Goal: Transaction & Acquisition: Purchase product/service

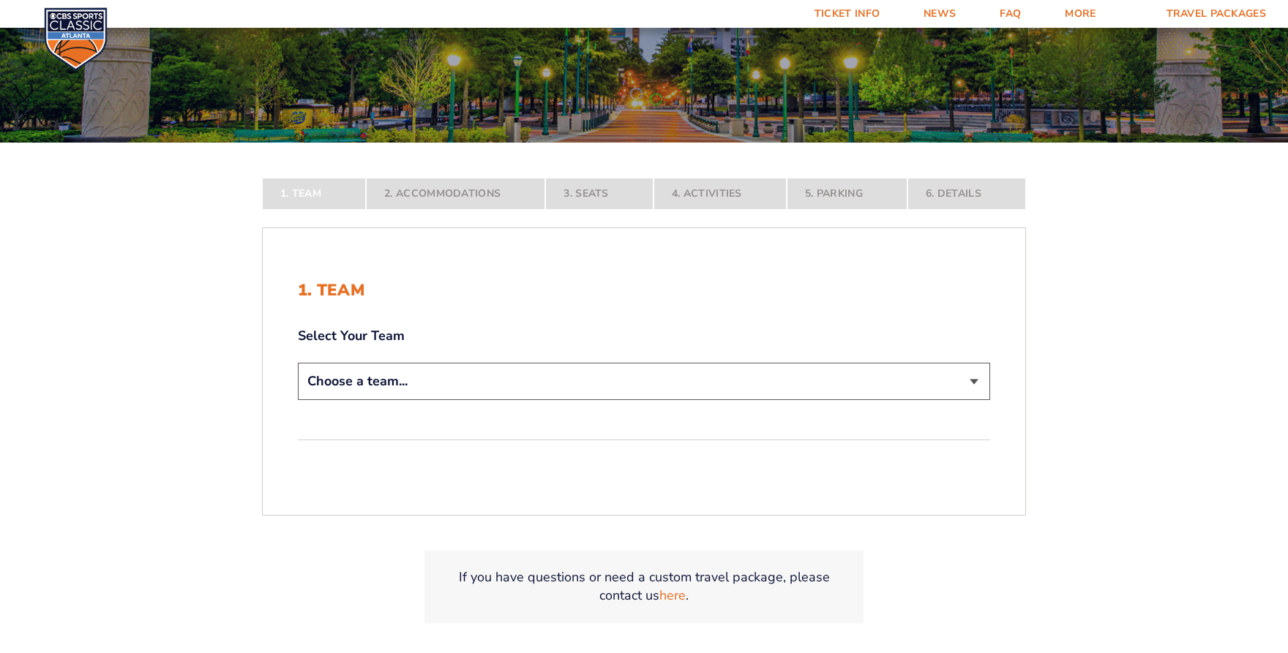
scroll to position [219, 0]
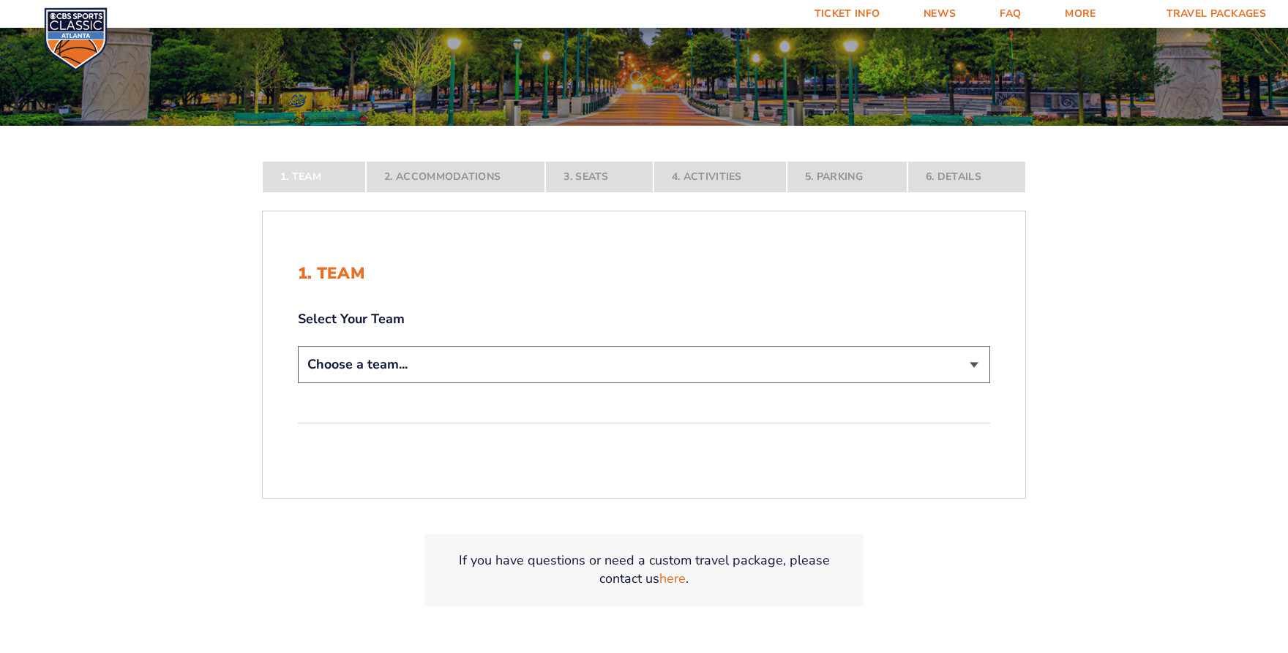
click at [977, 362] on select "Choose a team... Kentucky Wildcats Ohio State Buckeyes North Carolina Tar Heels…" at bounding box center [644, 364] width 692 height 37
select select "12956"
click at [298, 383] on select "Choose a team... Kentucky Wildcats Ohio State Buckeyes North Carolina Tar Heels…" at bounding box center [644, 364] width 692 height 37
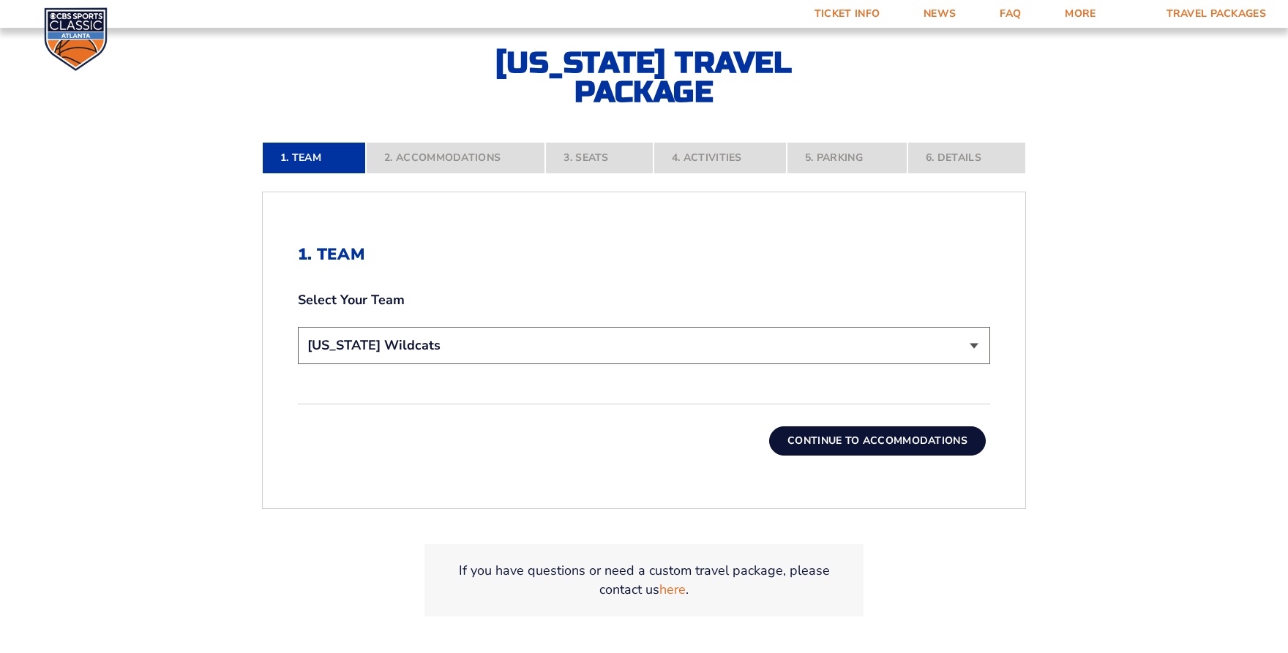
scroll to position [366, 0]
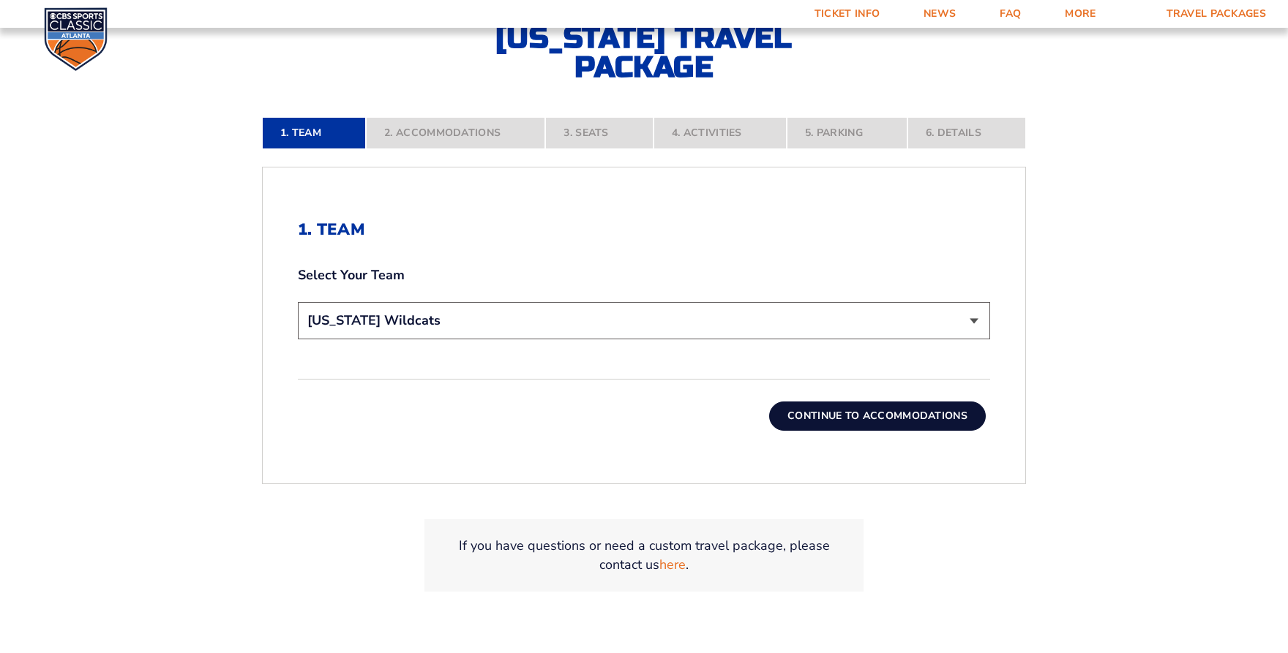
click at [885, 412] on button "Continue To Accommodations" at bounding box center [877, 416] width 217 height 29
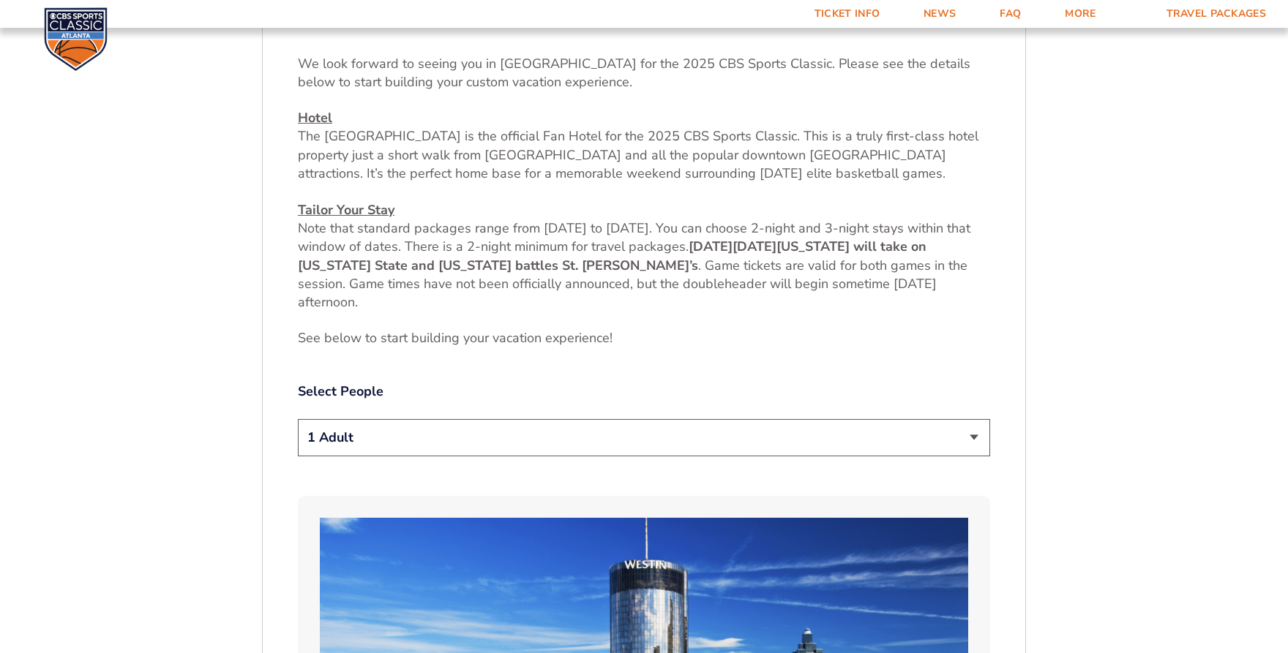
scroll to position [601, 0]
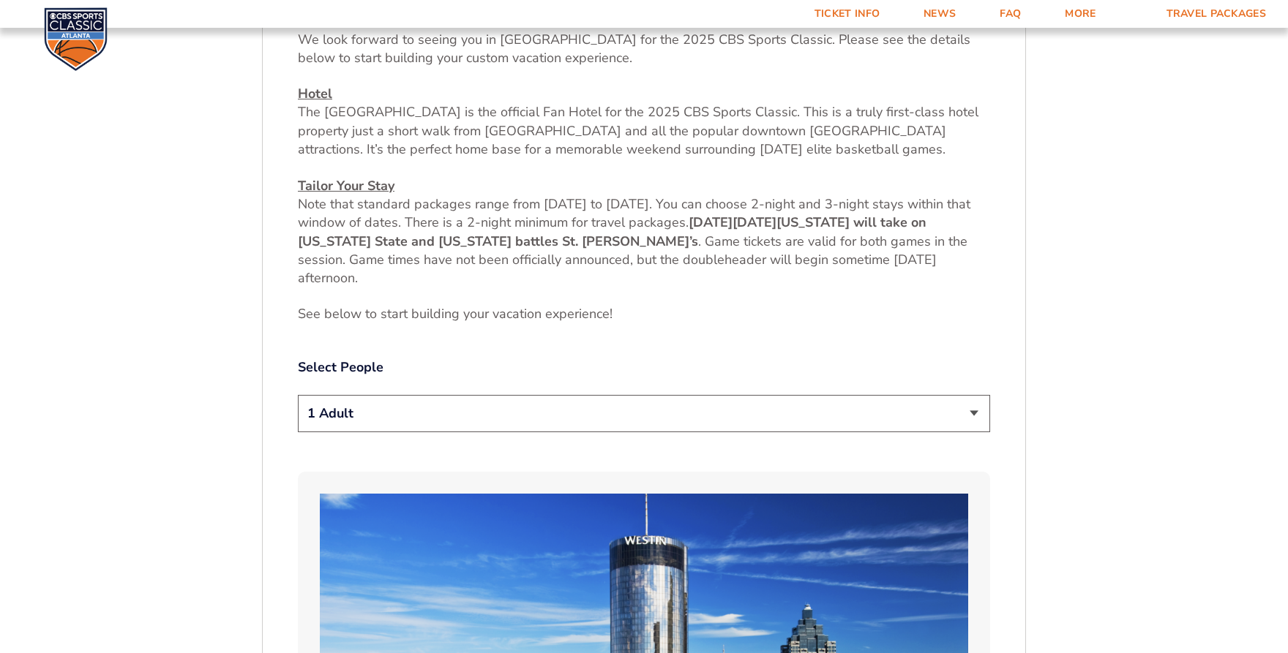
click at [973, 406] on select "1 Adult 2 Adults 3 Adults 4 Adults 2 Adults + 1 Child 2 Adults + 2 Children 2 A…" at bounding box center [644, 413] width 692 height 37
select select "2 Adults + 1 Child"
click at [298, 395] on select "1 Adult 2 Adults 3 Adults 4 Adults 2 Adults + 1 Child 2 Adults + 2 Children 2 A…" at bounding box center [644, 413] width 692 height 37
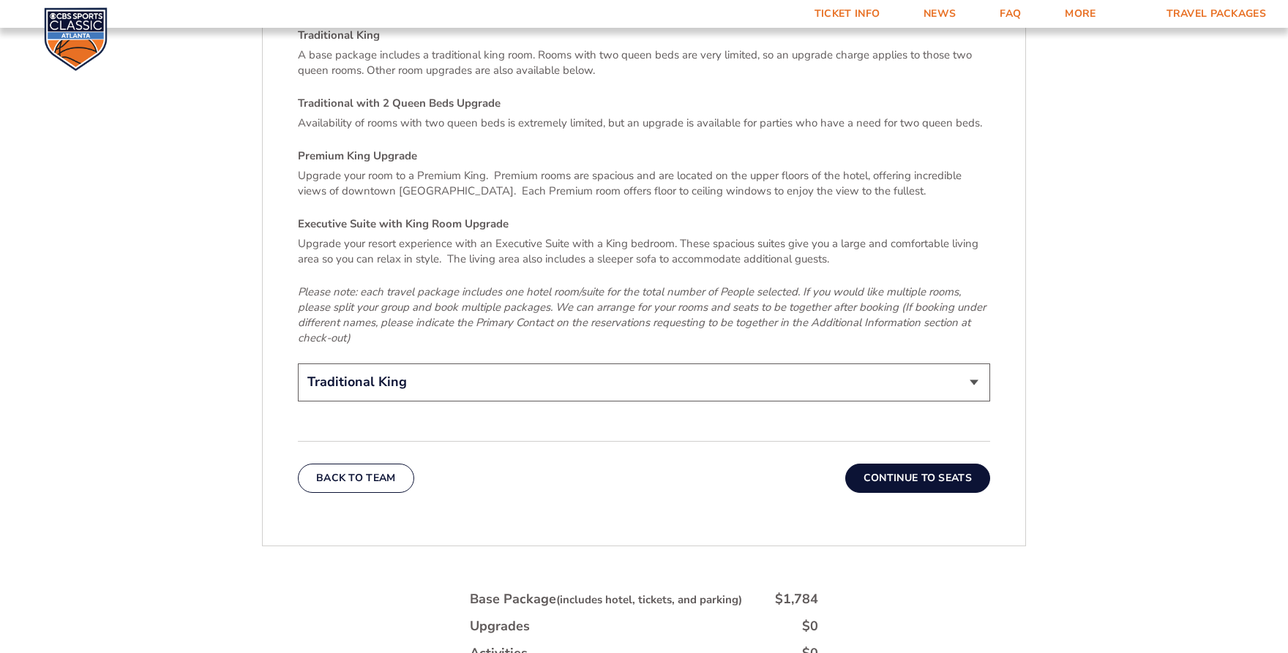
scroll to position [2211, 0]
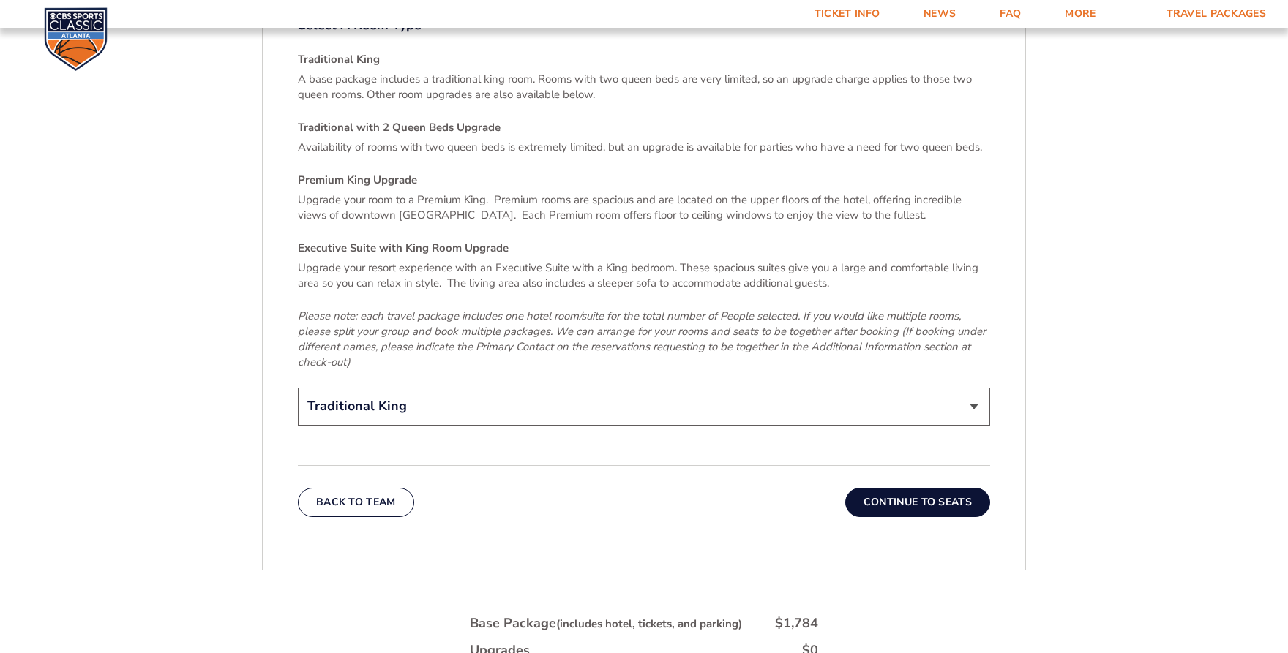
click at [964, 393] on select "Traditional King Traditional with 2 Queen Beds Upgrade (+$45 per night) Premium…" at bounding box center [644, 406] width 692 height 37
click at [920, 242] on div "Traditional King A base package includes a traditional king room. Rooms with tw…" at bounding box center [644, 211] width 692 height 318
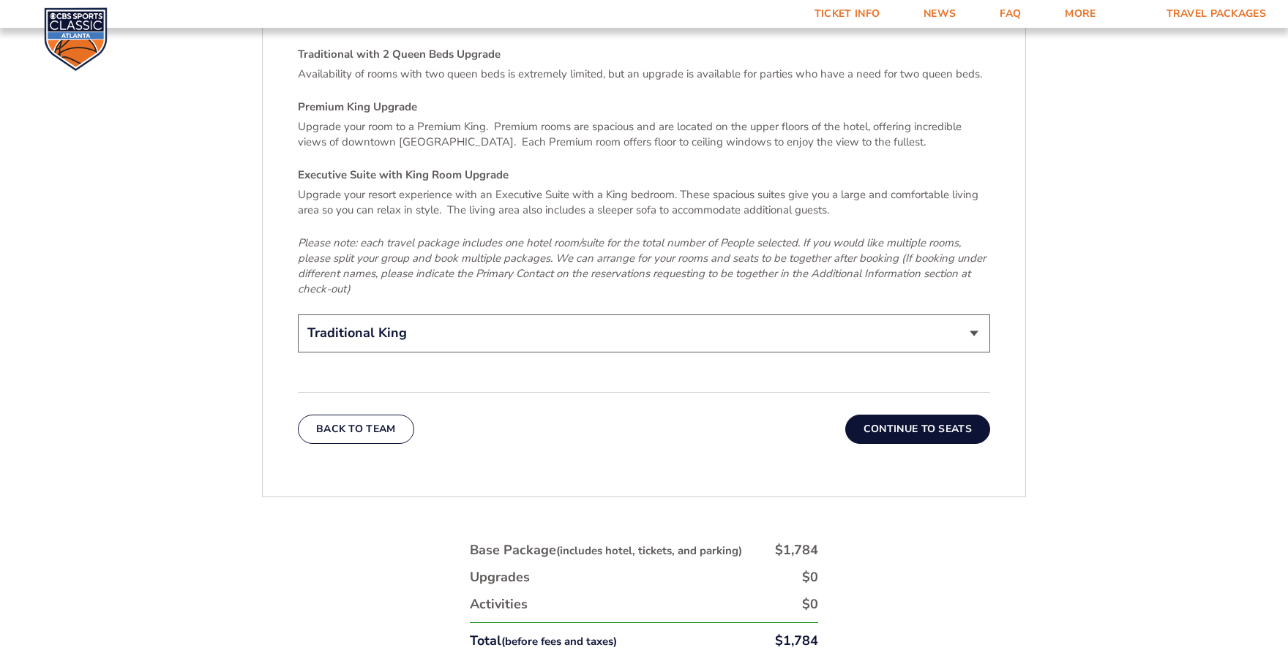
click at [938, 415] on button "Continue To Seats" at bounding box center [917, 429] width 145 height 29
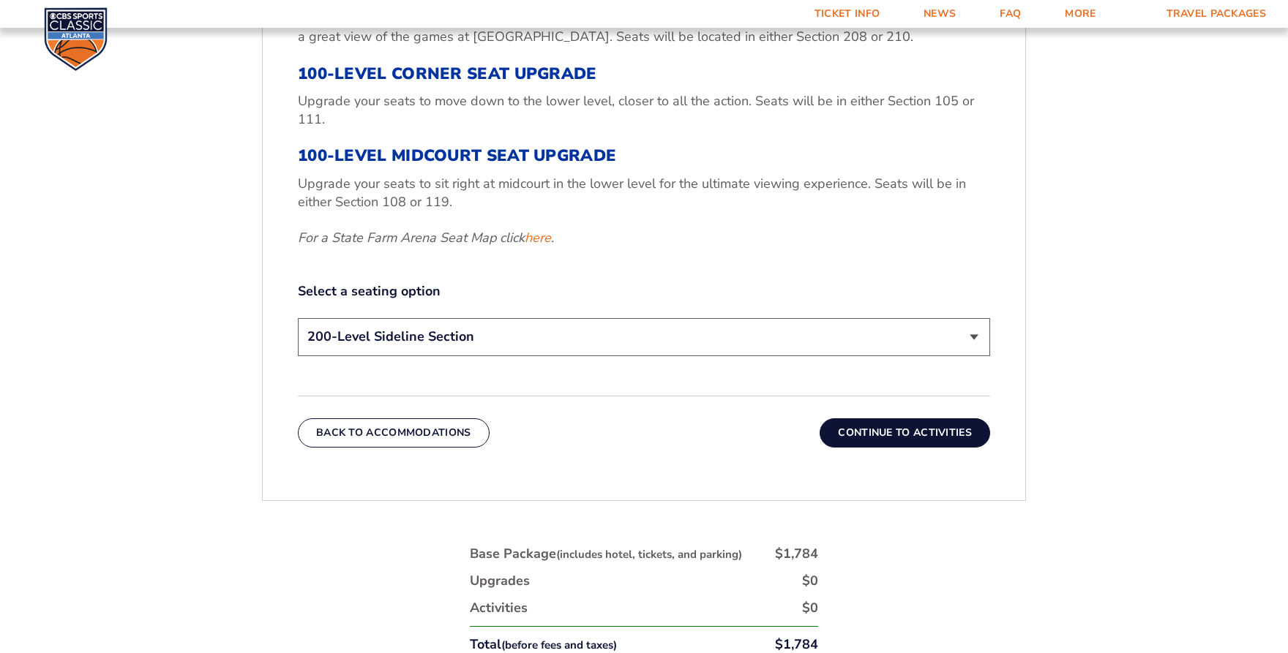
scroll to position [675, 0]
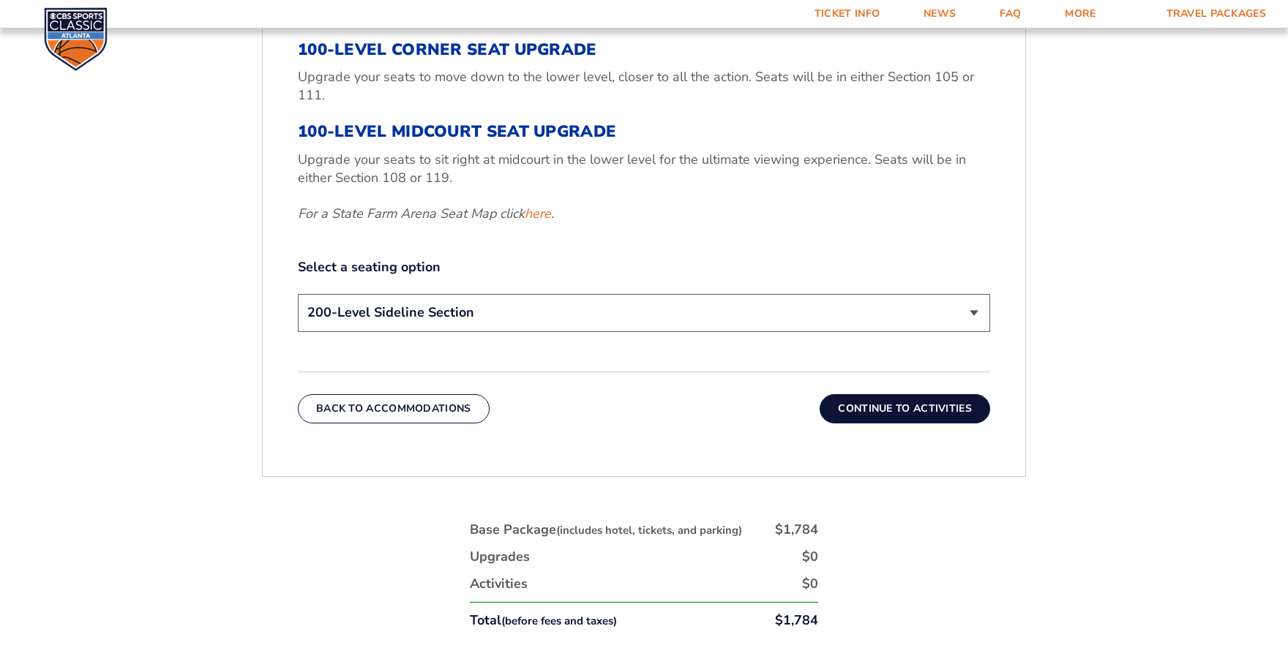
click at [974, 316] on select "200-Level Sideline Section 100-Level Corner Seat Upgrade (+$120 per person) 100…" at bounding box center [644, 312] width 692 height 37
click at [985, 219] on p "For a State Farm Arena Seat Map click here ." at bounding box center [644, 214] width 692 height 18
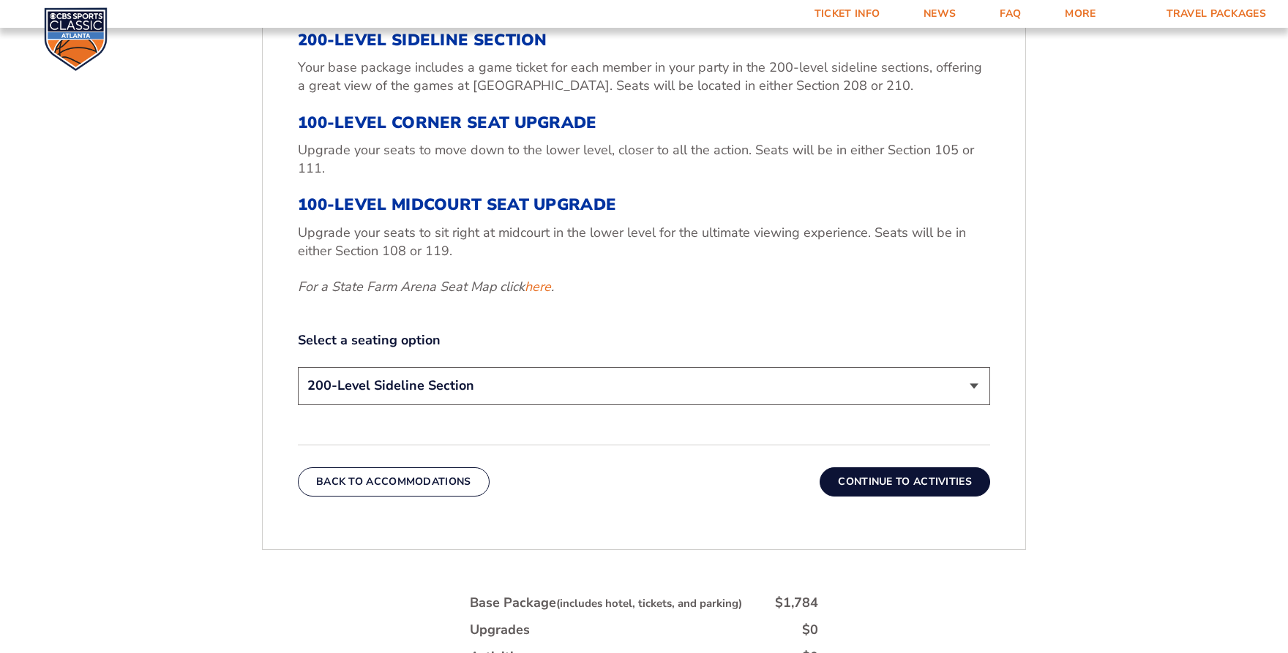
click at [980, 394] on select "200-Level Sideline Section 100-Level Corner Seat Upgrade (+$120 per person) 100…" at bounding box center [644, 385] width 692 height 37
click at [1038, 355] on div "1. Team 2. Accommodations 3. Seats 4. Activities 5. Parking 6. Details 1. Team …" at bounding box center [644, 372] width 834 height 1052
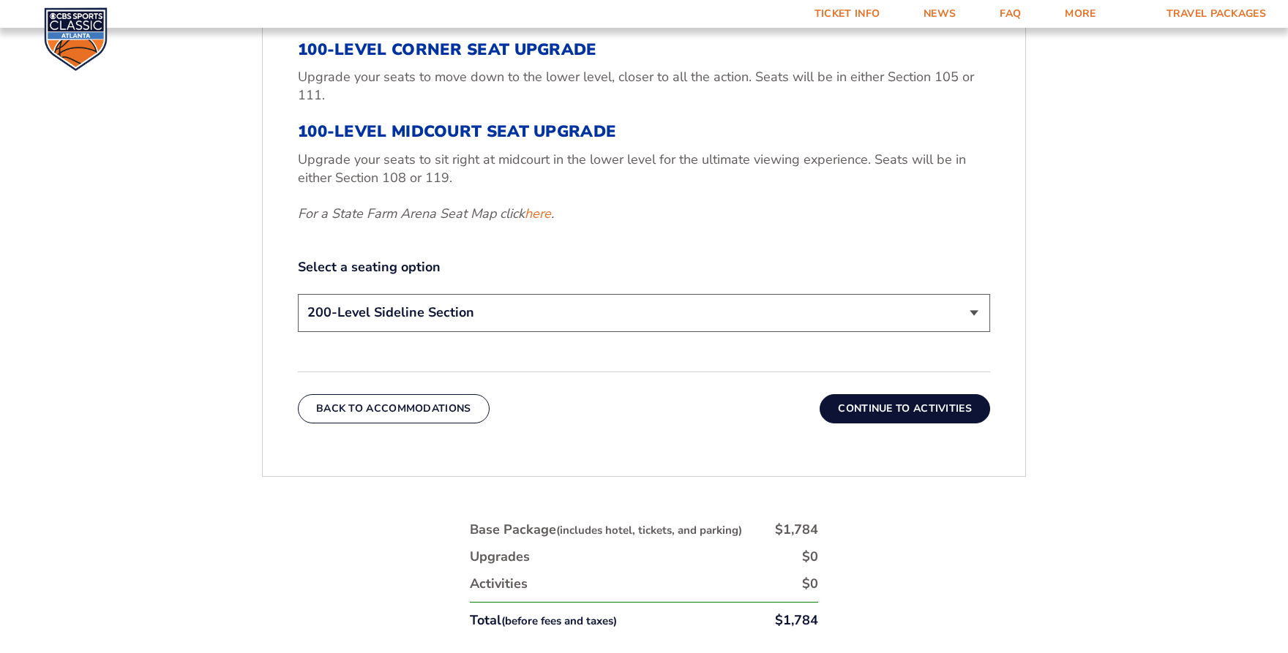
scroll to position [748, 0]
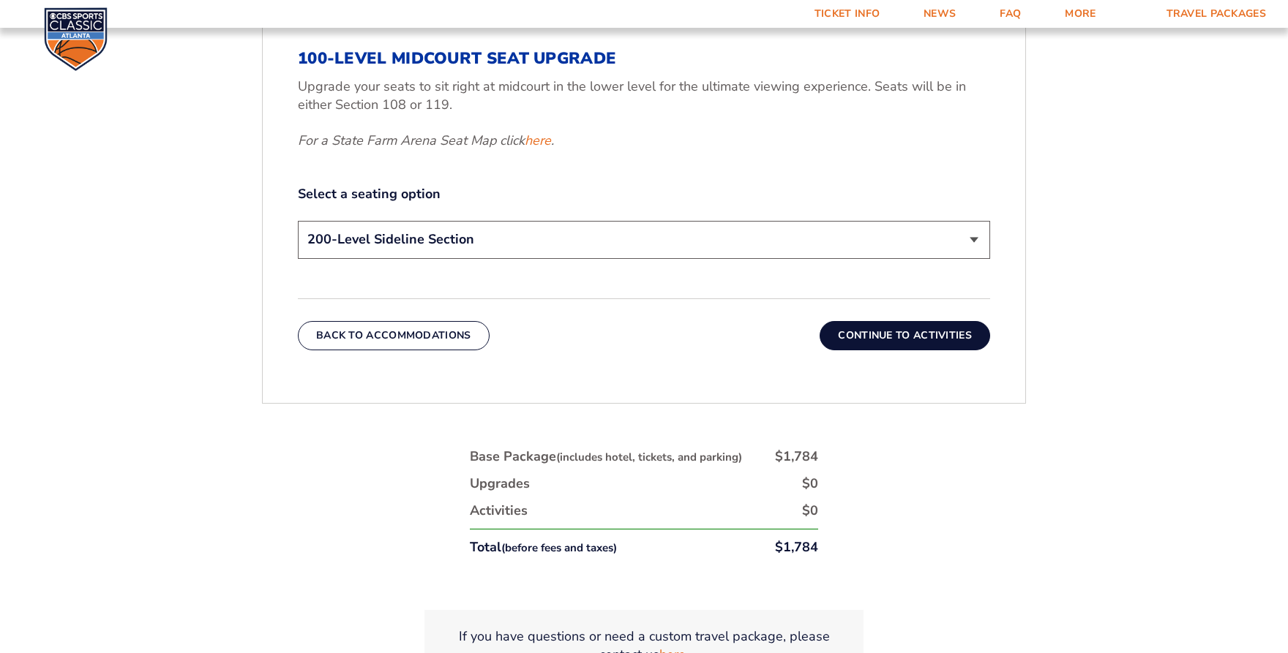
click at [921, 339] on button "Continue To Activities" at bounding box center [904, 335] width 170 height 29
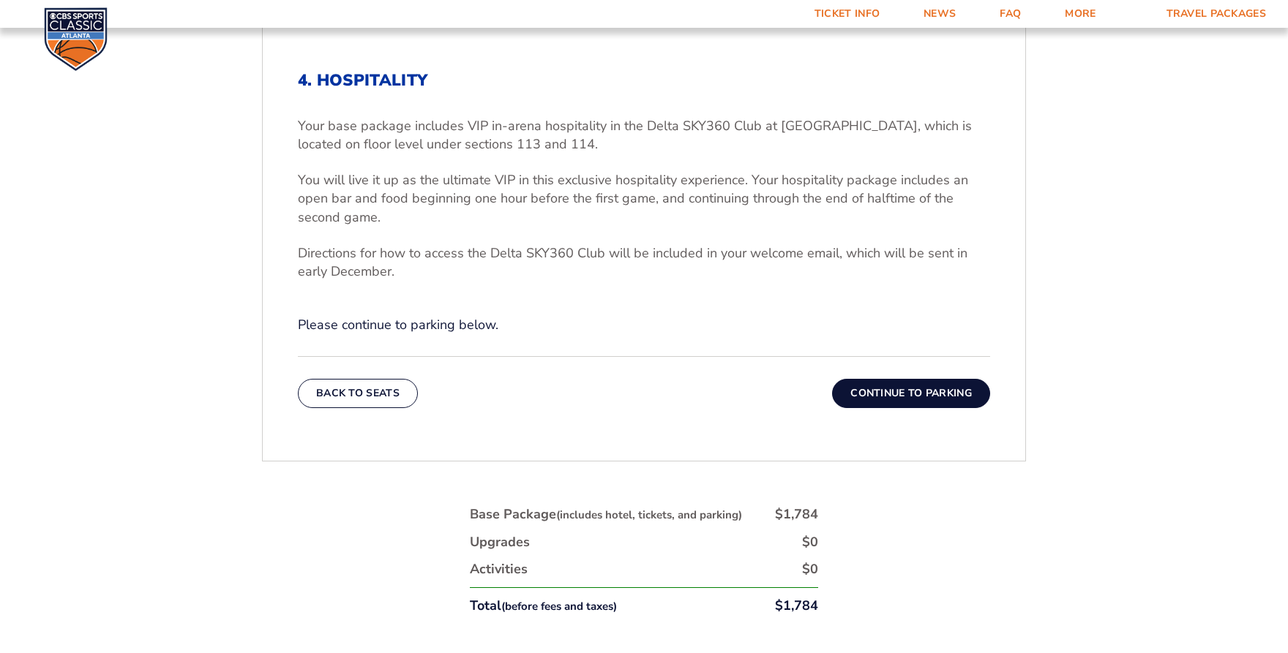
scroll to position [601, 0]
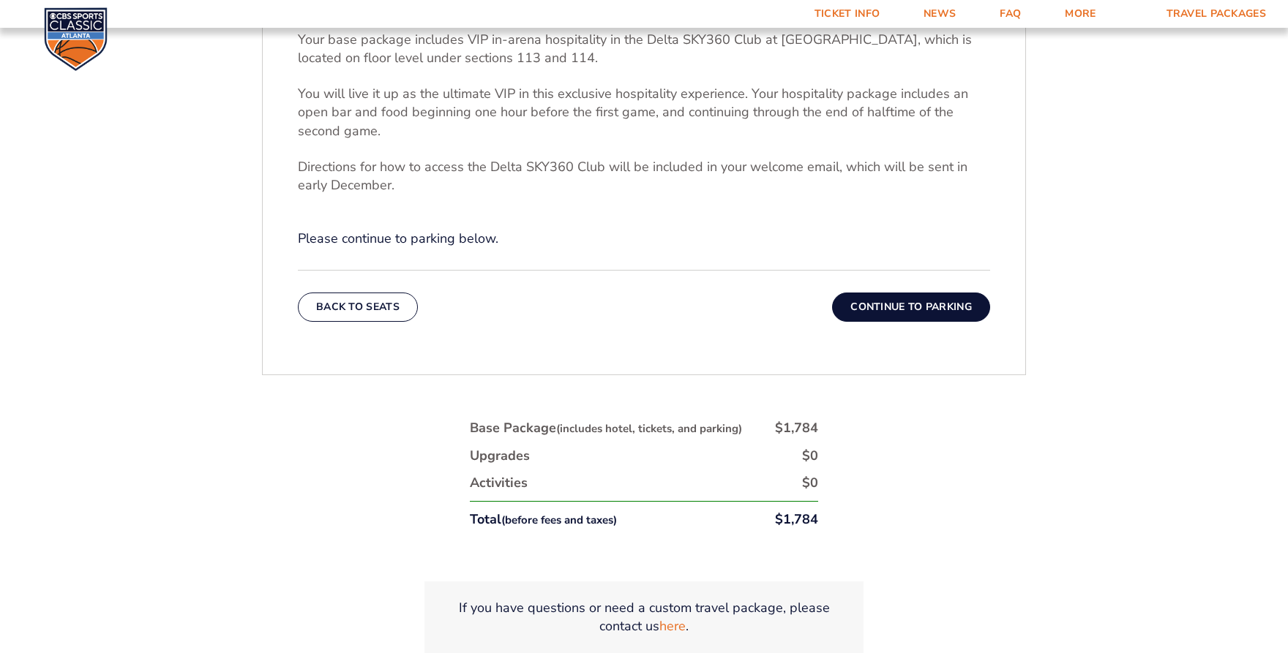
click at [926, 315] on button "Continue To Parking" at bounding box center [911, 307] width 158 height 29
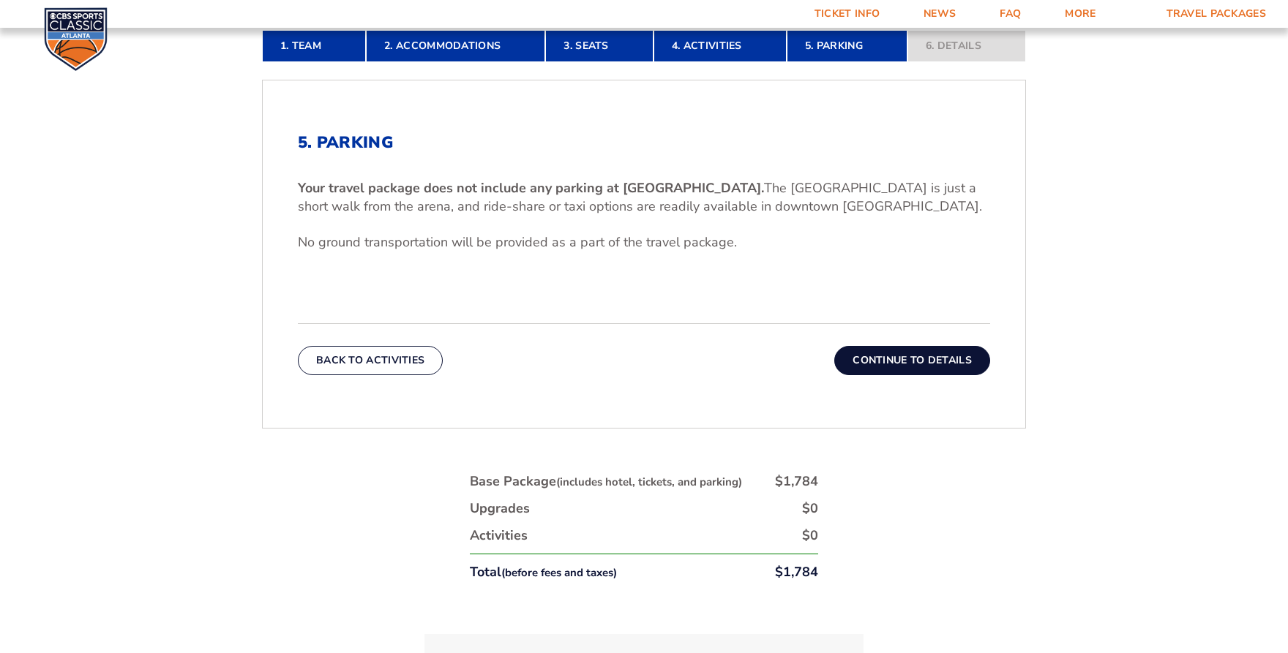
scroll to position [455, 0]
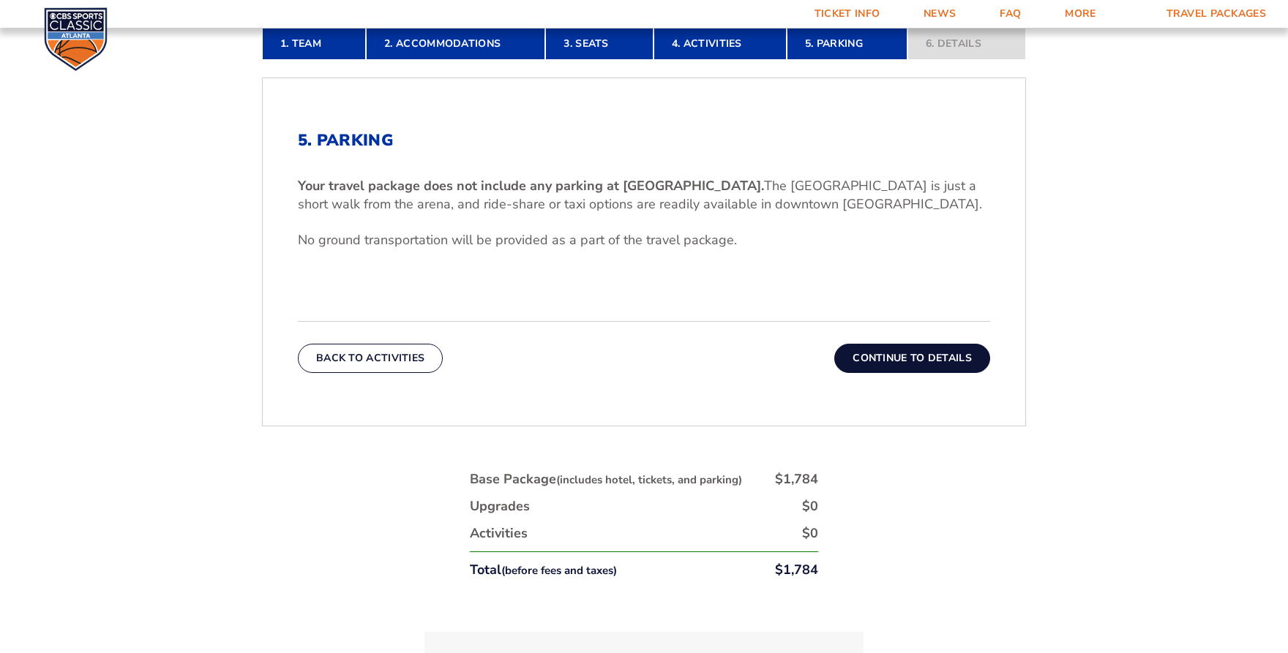
click at [939, 358] on button "Continue To Details" at bounding box center [912, 358] width 156 height 29
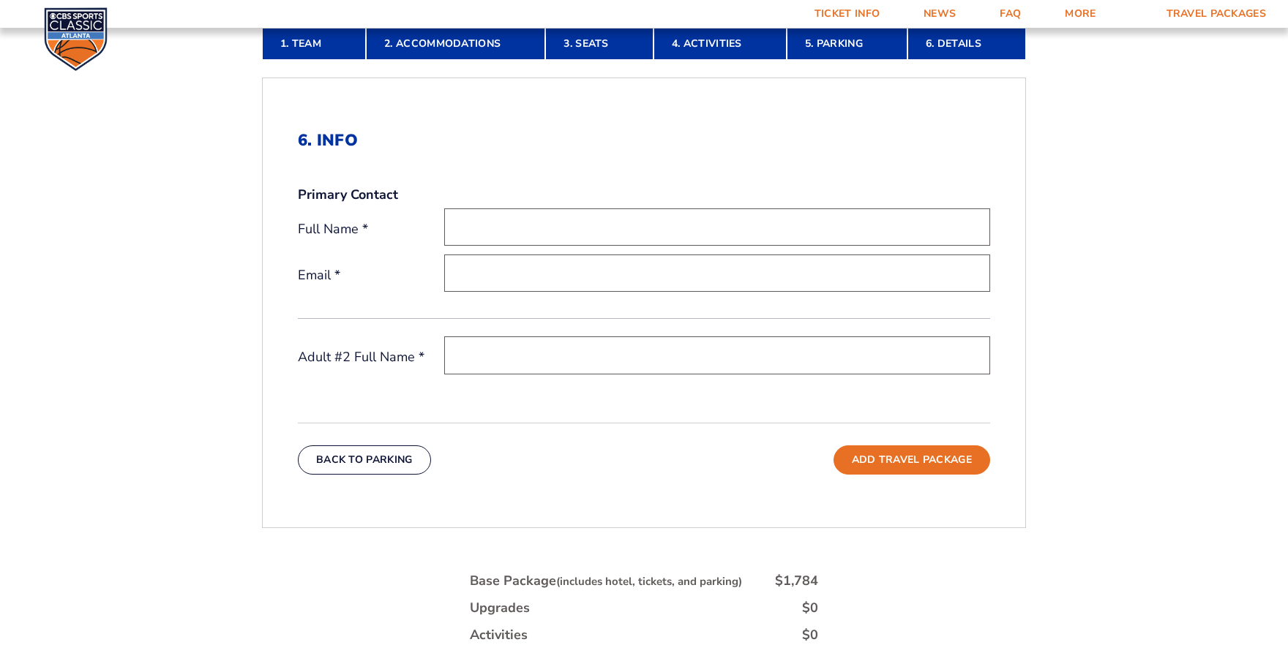
click at [487, 219] on input "text" at bounding box center [717, 227] width 546 height 37
type input "[PERSON_NAME]"
type input "[PERSON_NAME][EMAIL_ADDRESS][PERSON_NAME][DOMAIN_NAME]"
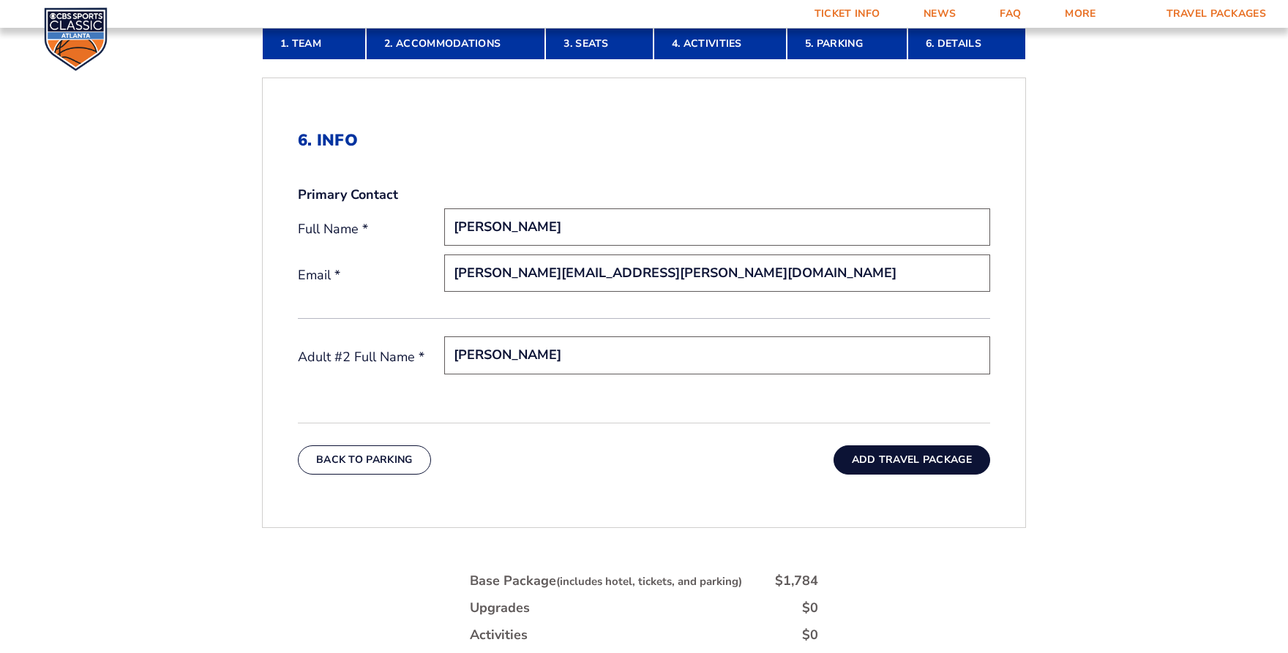
type input "[PERSON_NAME]"
click at [892, 454] on button "Add Travel Package" at bounding box center [911, 460] width 157 height 29
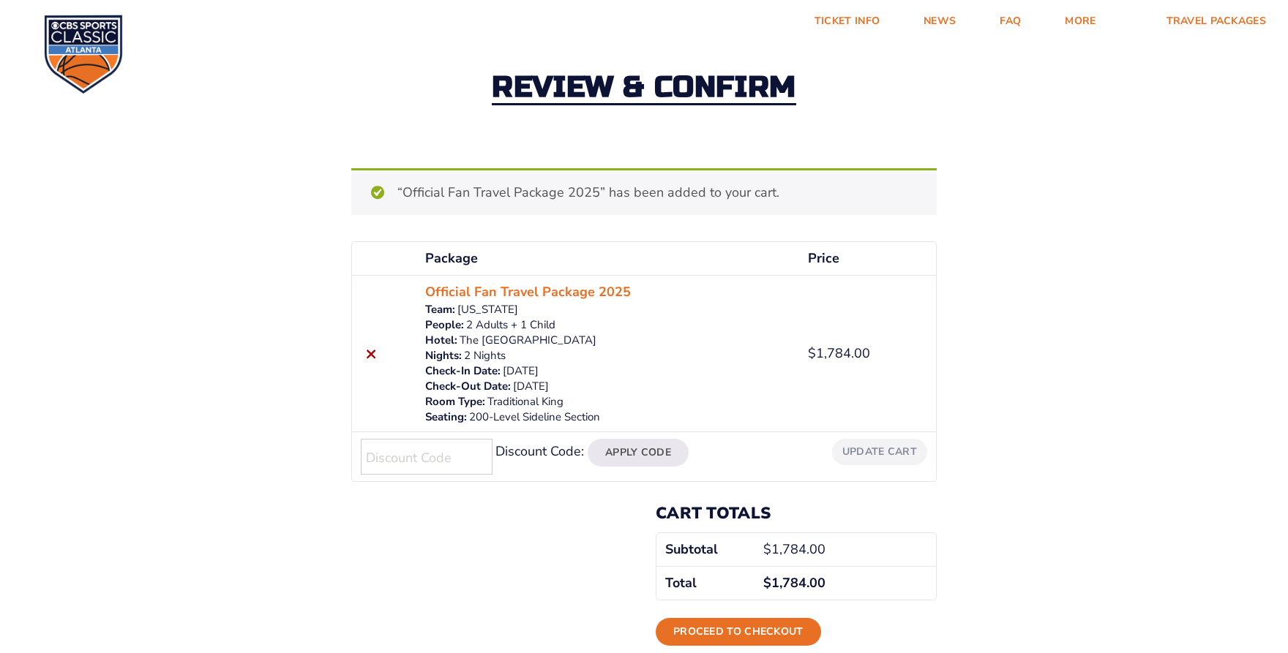
scroll to position [73, 0]
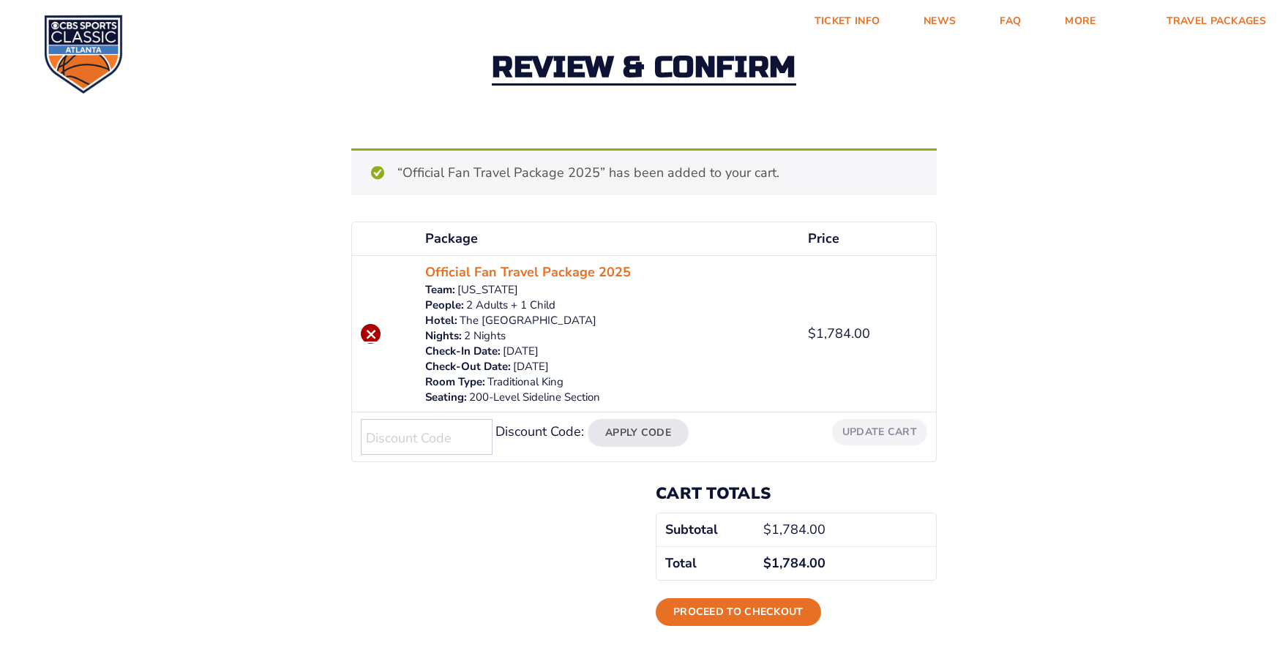
click at [369, 335] on link "×" at bounding box center [371, 334] width 20 height 20
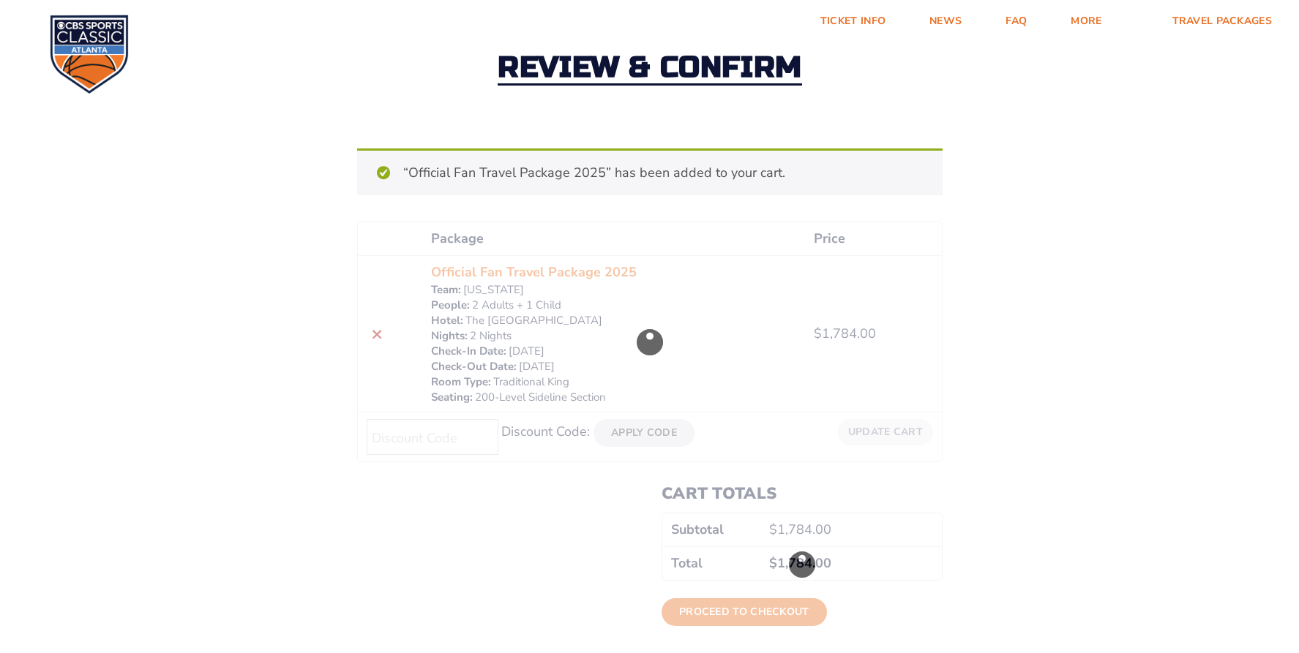
scroll to position [0, 0]
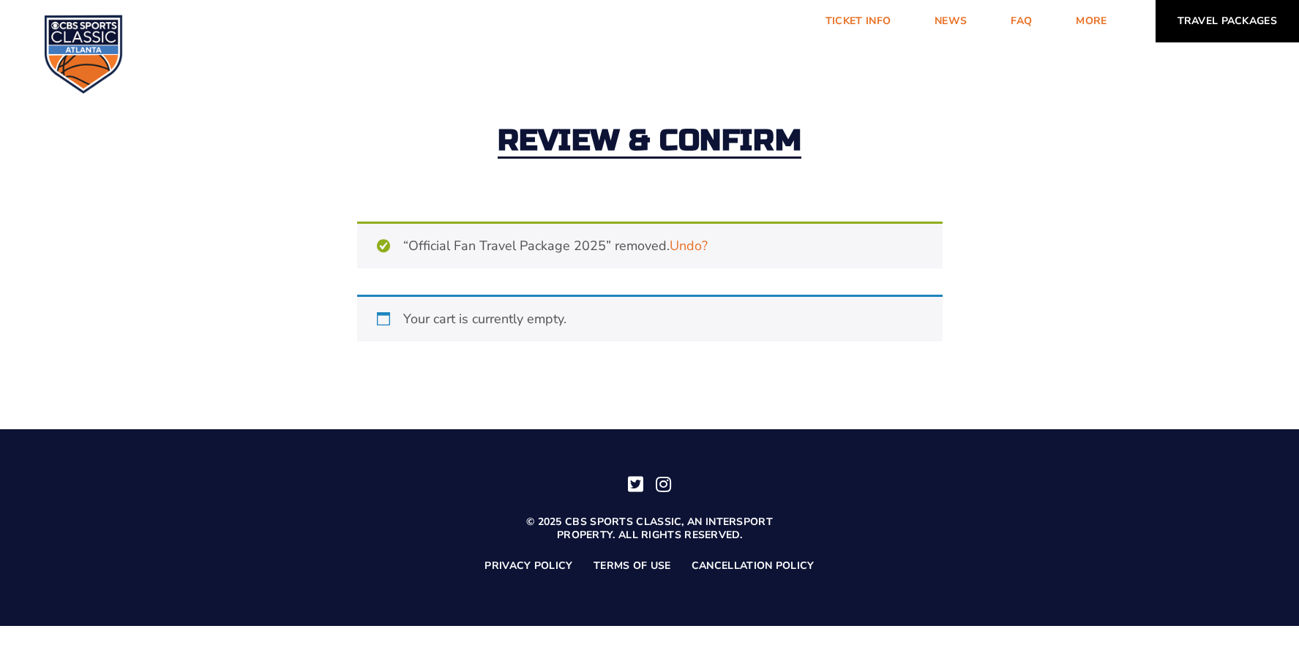
click at [1201, 17] on link "Travel Packages" at bounding box center [1227, 21] width 144 height 42
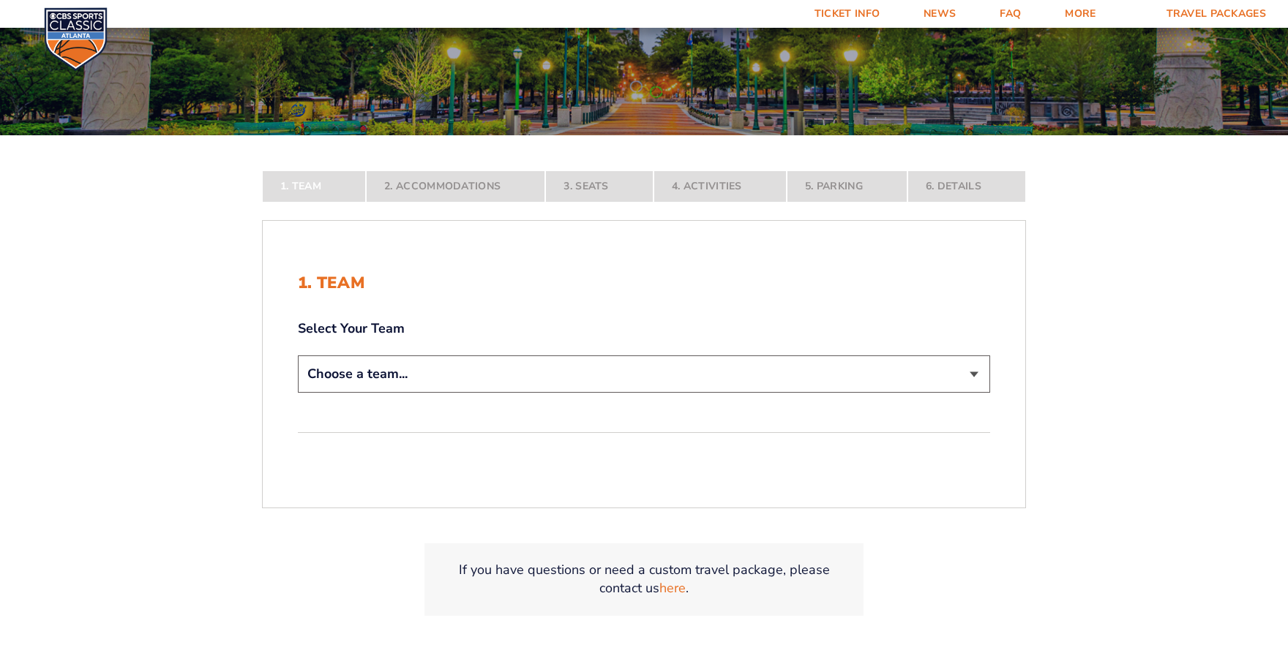
scroll to position [219, 0]
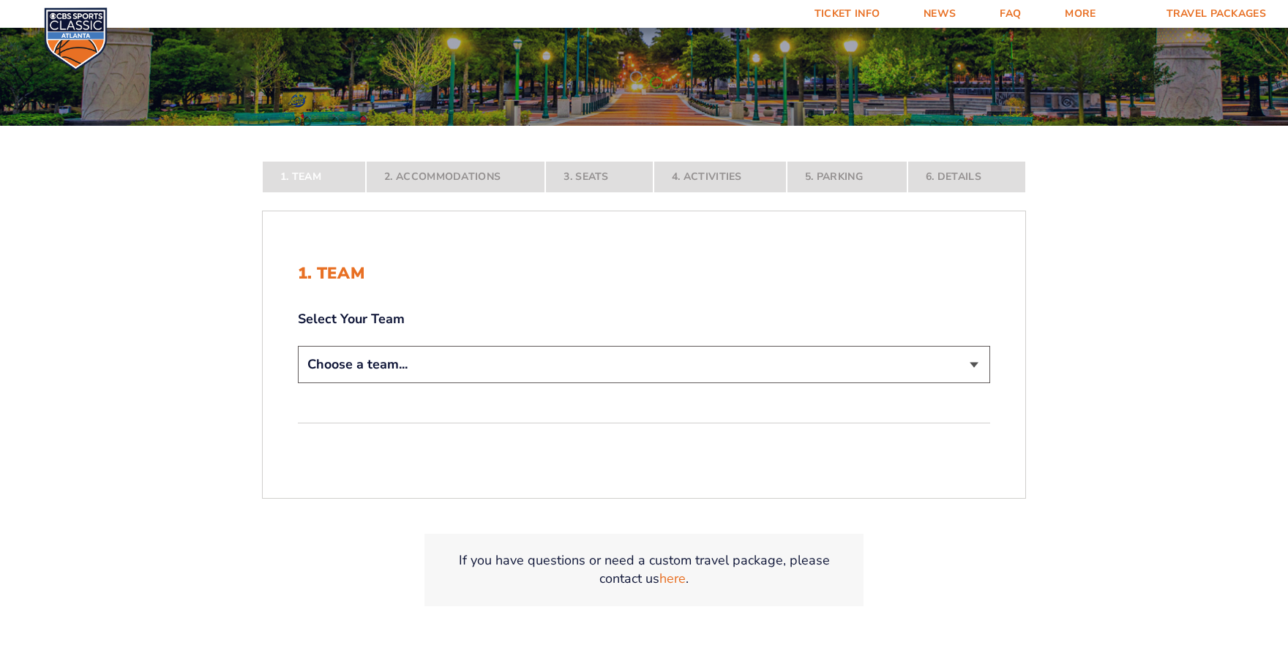
click at [970, 361] on select "Choose a team... Kentucky Wildcats Ohio State Buckeyes North Carolina Tar Heels…" at bounding box center [644, 364] width 692 height 37
select select "12956"
click at [298, 383] on select "Choose a team... Kentucky Wildcats Ohio State Buckeyes North Carolina Tar Heels…" at bounding box center [644, 364] width 692 height 37
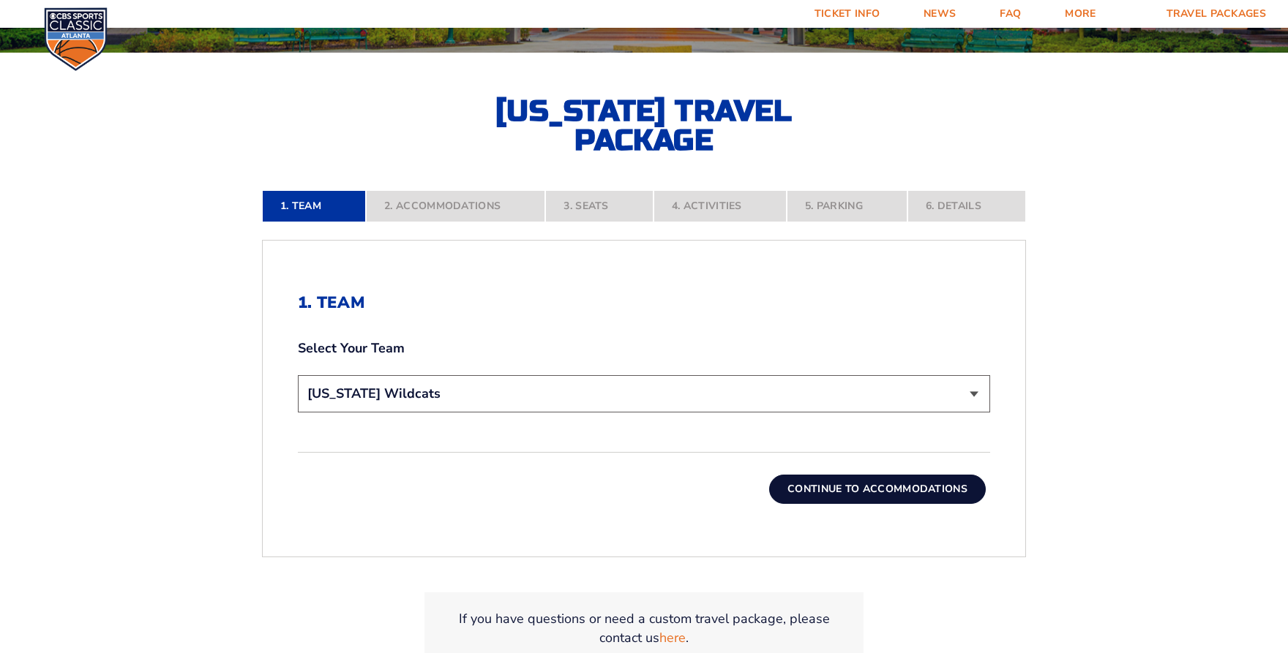
click at [848, 489] on button "Continue To Accommodations" at bounding box center [877, 489] width 217 height 29
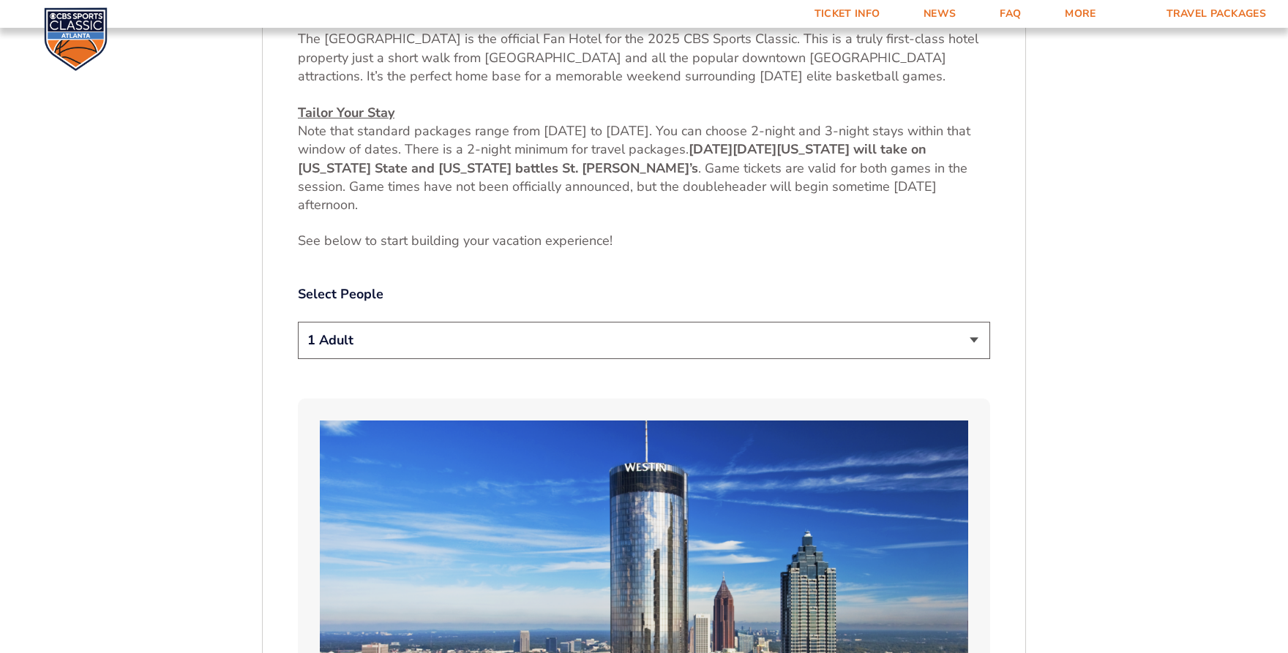
scroll to position [748, 0]
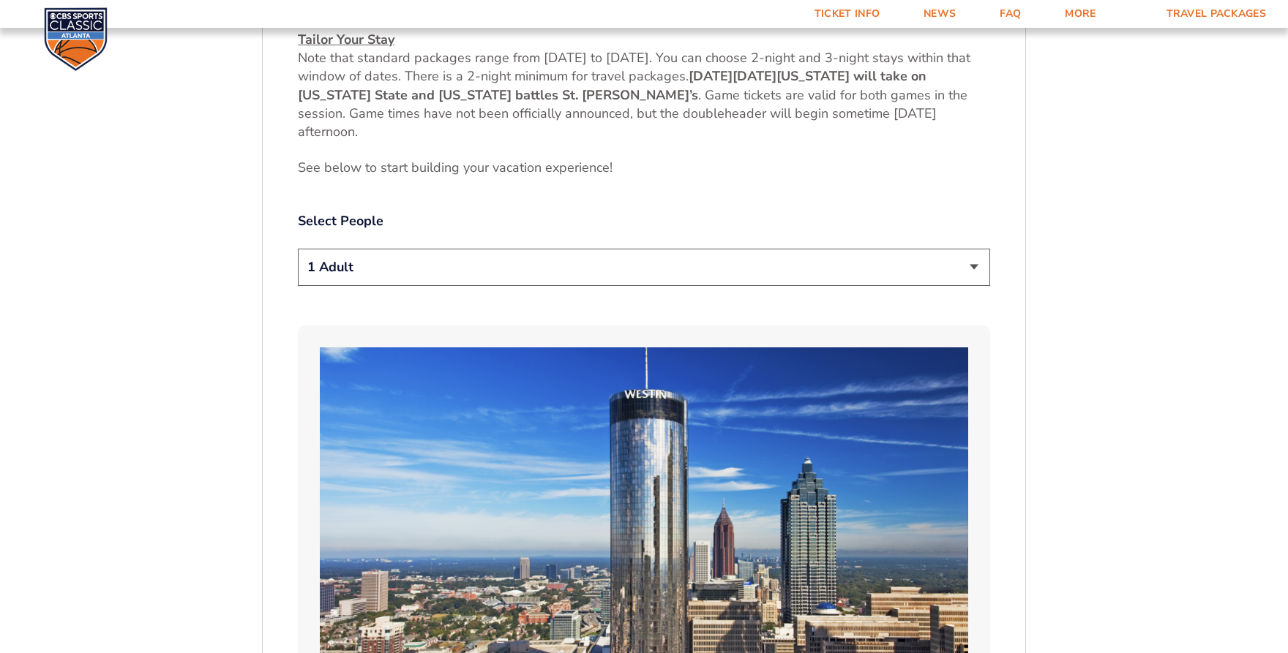
click at [966, 260] on select "1 Adult 2 Adults 3 Adults 4 Adults 2 Adults + 1 Child 2 Adults + 2 Children 2 A…" at bounding box center [644, 267] width 692 height 37
select select "2 Adults"
click at [298, 249] on select "1 Adult 2 Adults 3 Adults 4 Adults 2 Adults + 1 Child 2 Adults + 2 Children 2 A…" at bounding box center [644, 267] width 692 height 37
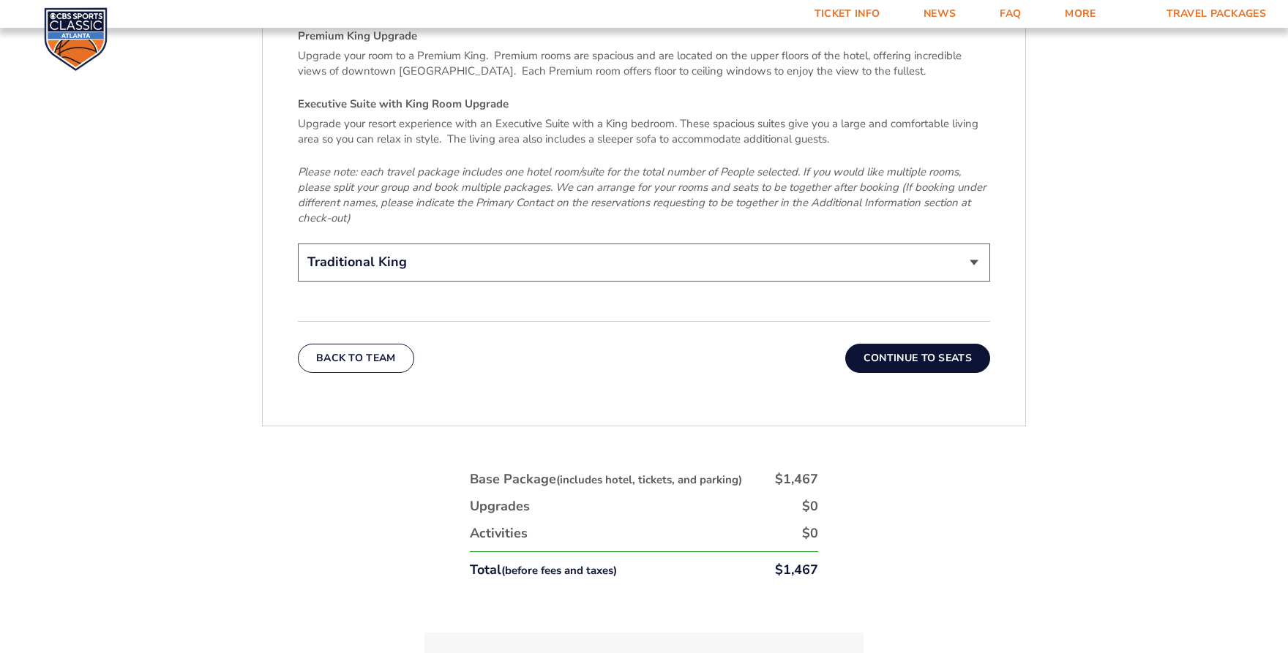
scroll to position [2357, 0]
click at [976, 248] on select "Traditional King Traditional with 2 Queen Beds Upgrade (+$45 per night) Premium…" at bounding box center [644, 259] width 692 height 37
click at [298, 241] on select "Traditional King Traditional with 2 Queen Beds Upgrade (+$45 per night) Premium…" at bounding box center [644, 259] width 692 height 37
click at [906, 342] on button "Continue To Seats" at bounding box center [917, 356] width 145 height 29
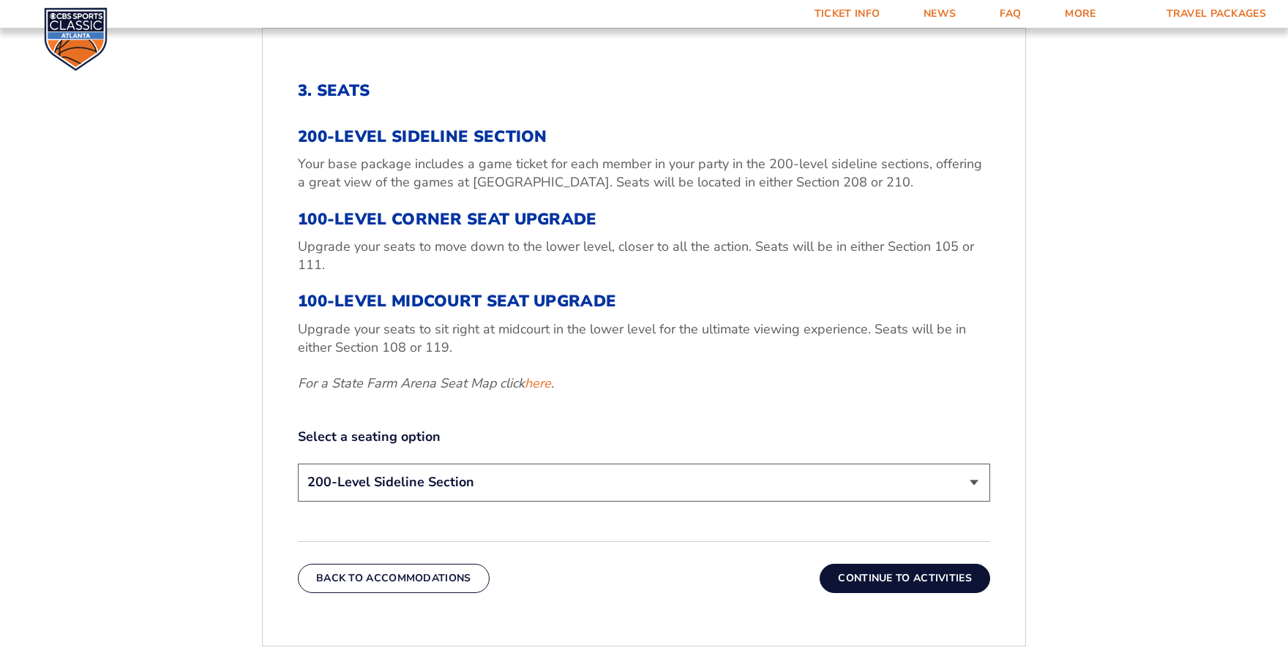
scroll to position [528, 0]
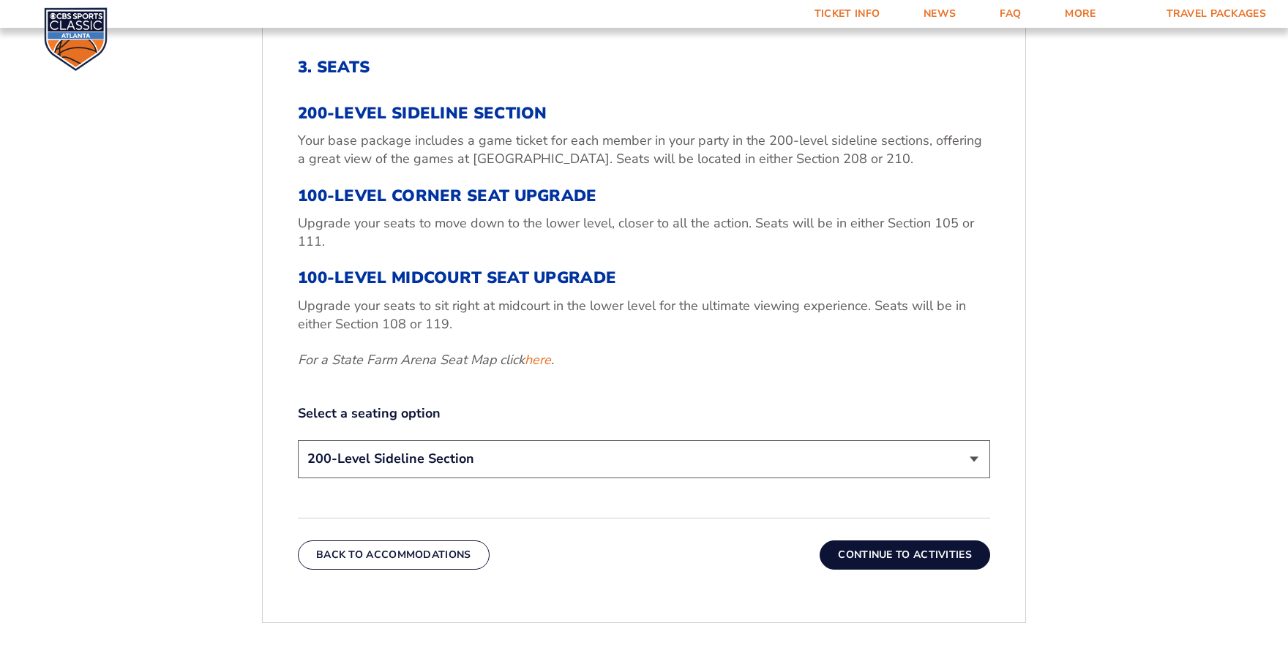
click at [974, 452] on select "200-Level Sideline Section 100-Level Corner Seat Upgrade (+$120 per person) 100…" at bounding box center [644, 458] width 692 height 37
click at [1043, 410] on div "1. Team 2. Accommodations 3. Seats 4. Activities 5. Parking 6. Details 1. Team …" at bounding box center [644, 446] width 834 height 1052
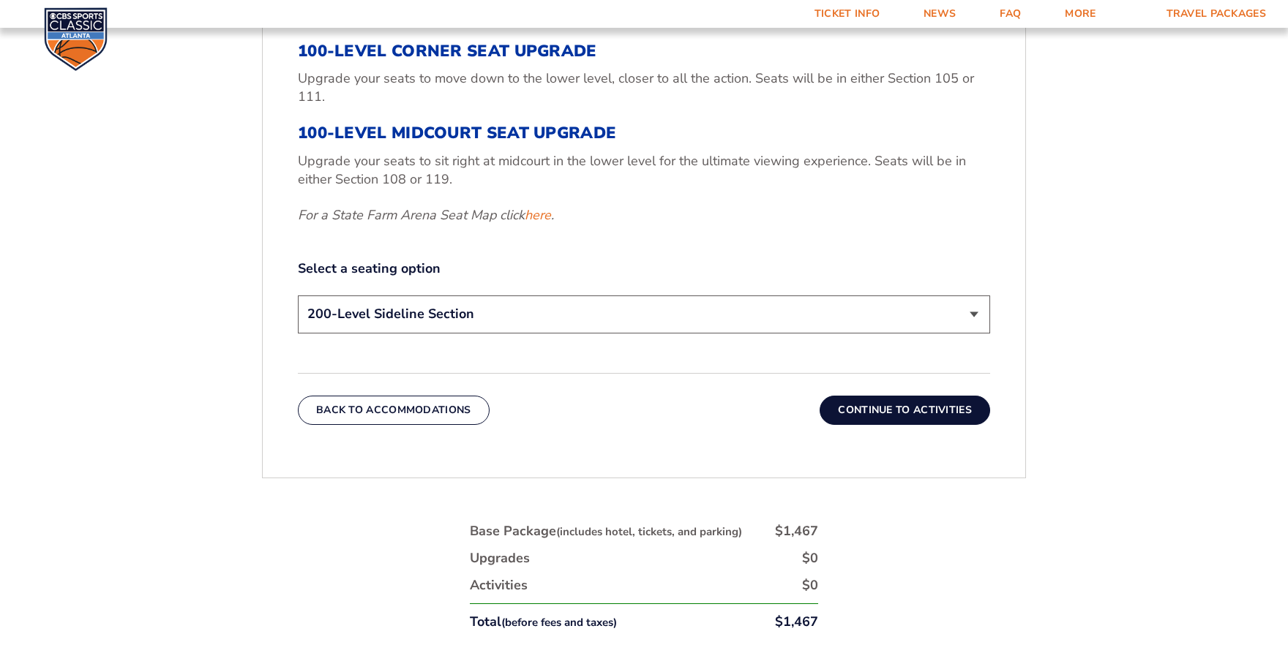
scroll to position [675, 0]
click at [918, 416] on button "Continue To Activities" at bounding box center [904, 408] width 170 height 29
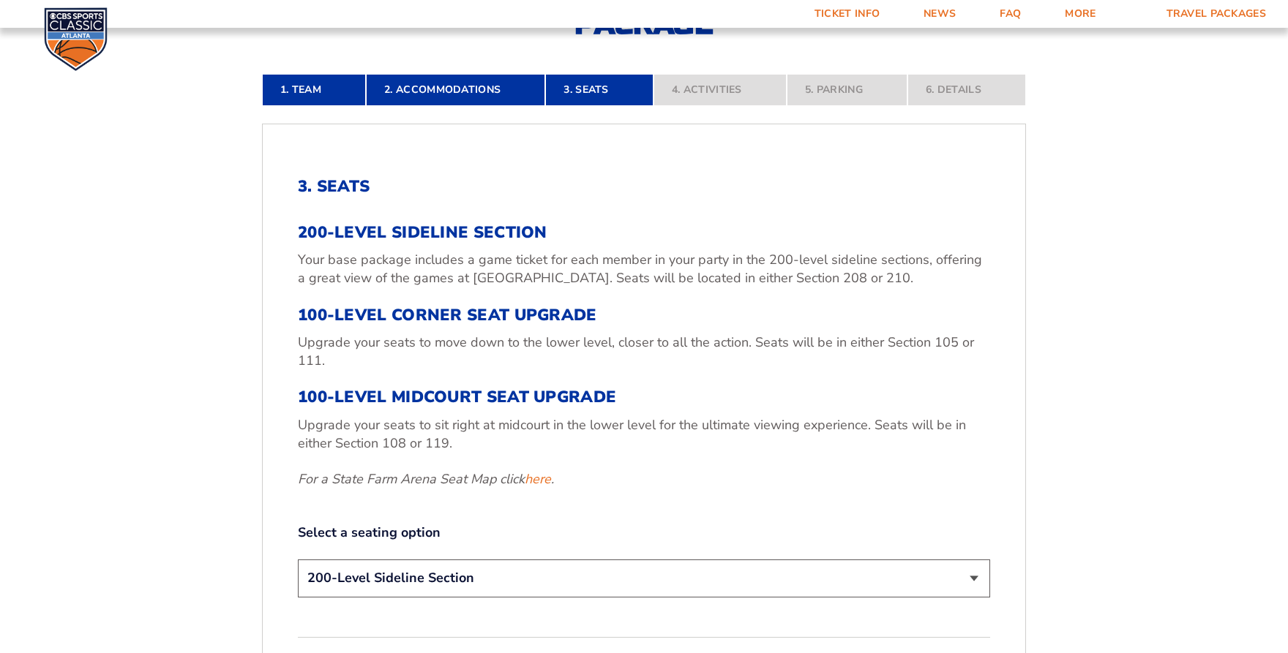
scroll to position [309, 0]
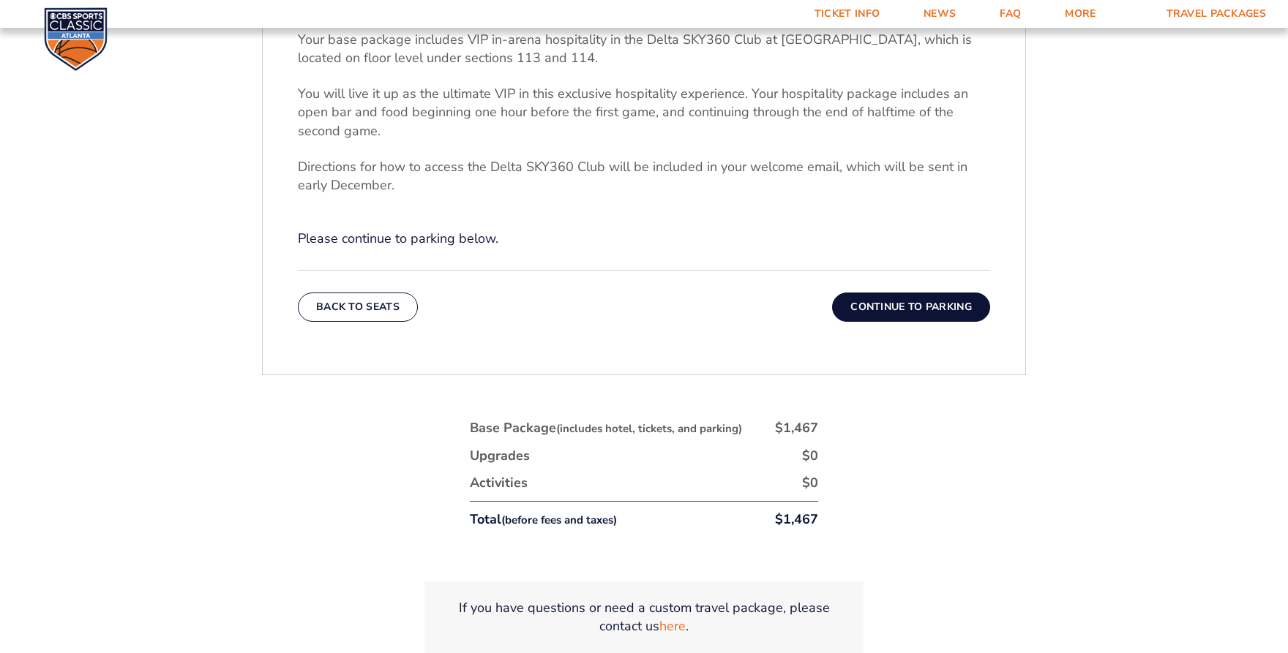
click at [902, 305] on button "Continue To Parking" at bounding box center [911, 307] width 158 height 29
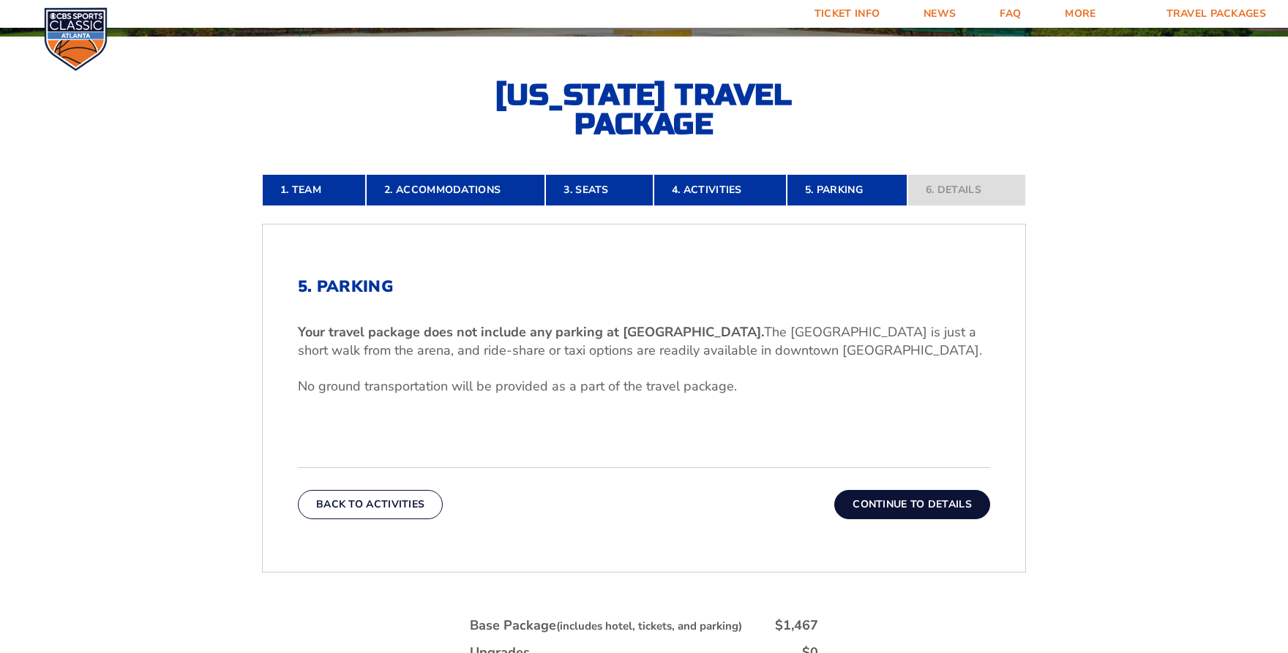
click at [926, 500] on button "Continue To Details" at bounding box center [912, 504] width 156 height 29
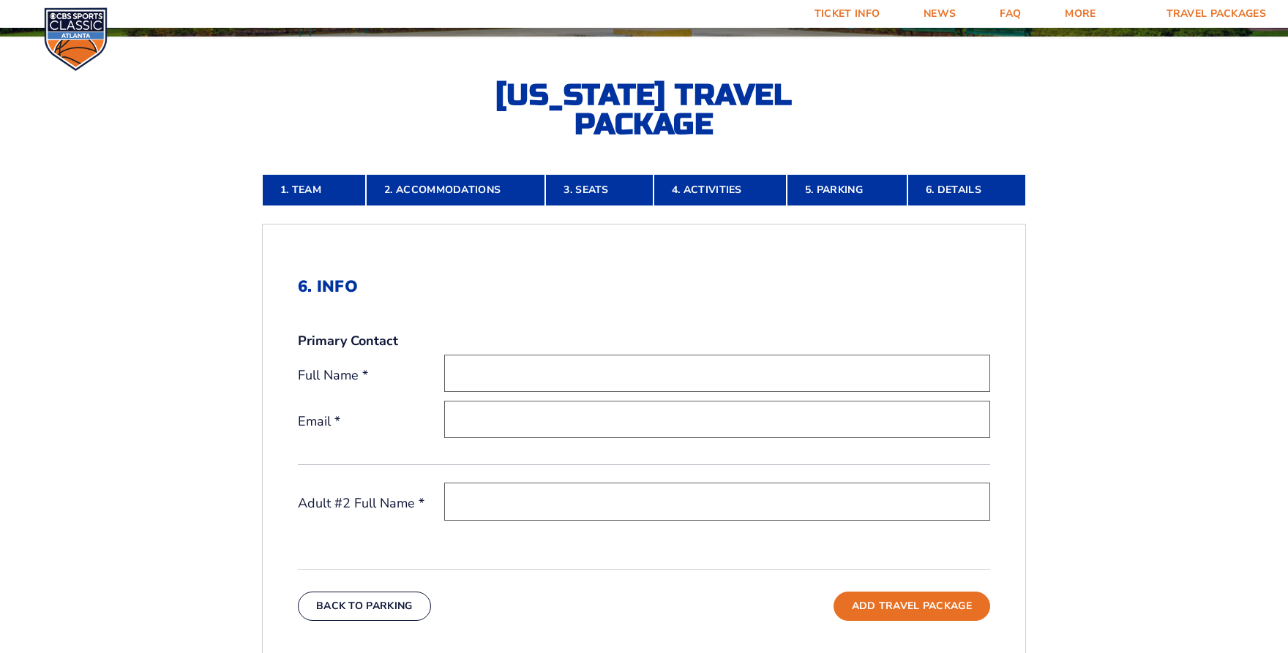
click at [563, 370] on input "text" at bounding box center [717, 373] width 546 height 37
type input "[PERSON_NAME]"
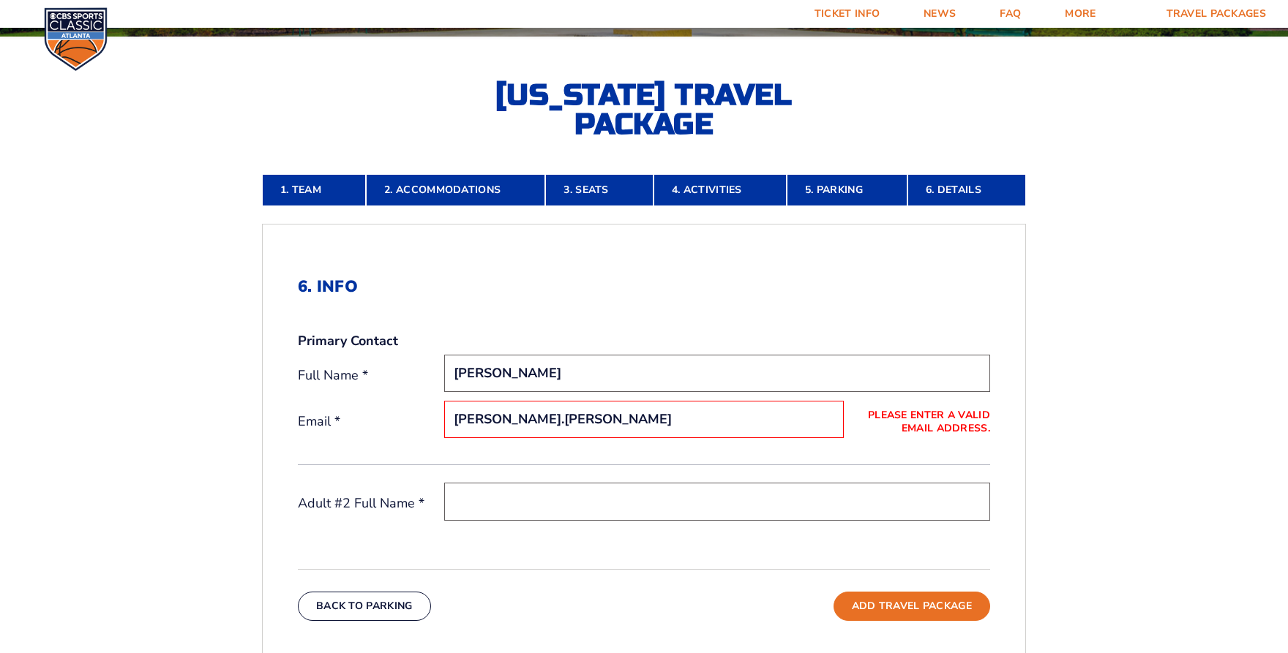
type input "[PERSON_NAME][EMAIL_ADDRESS][PERSON_NAME][DOMAIN_NAME]"
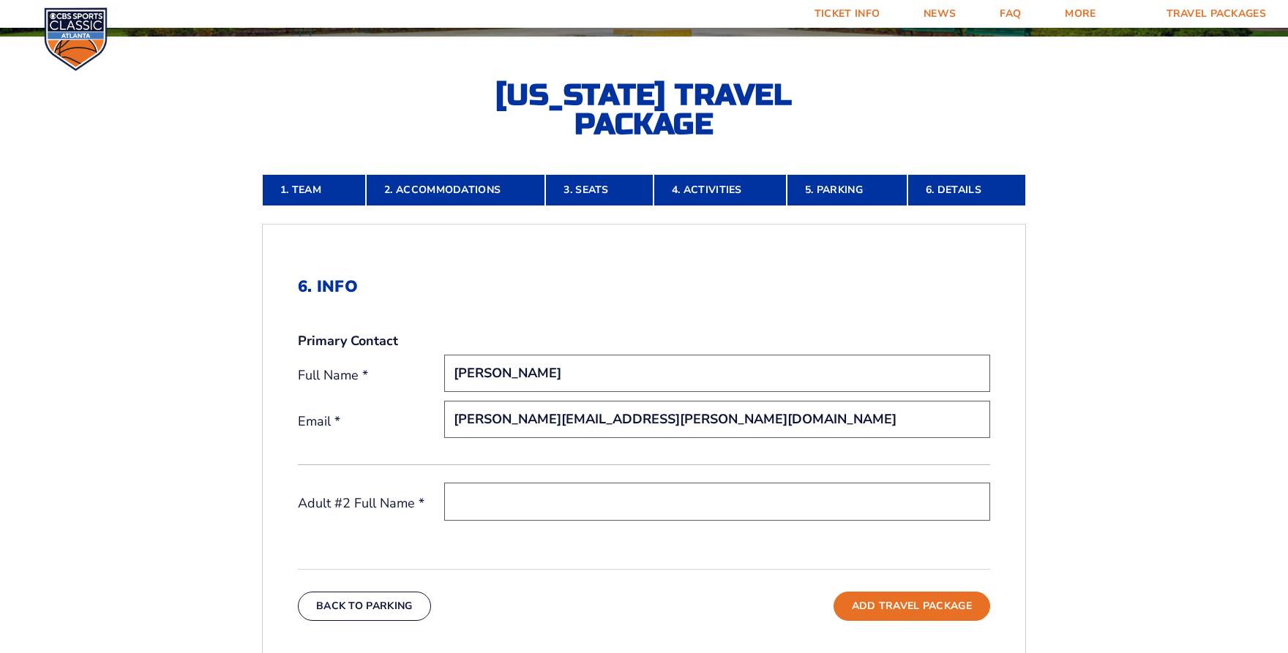
click at [553, 504] on input "text" at bounding box center [717, 501] width 546 height 37
type input "[PERSON_NAME]"
click at [803, 536] on div "Adult #2 Full Name * Mandy Logue" at bounding box center [644, 515] width 692 height 64
click at [910, 600] on button "Add Travel Package" at bounding box center [911, 606] width 157 height 29
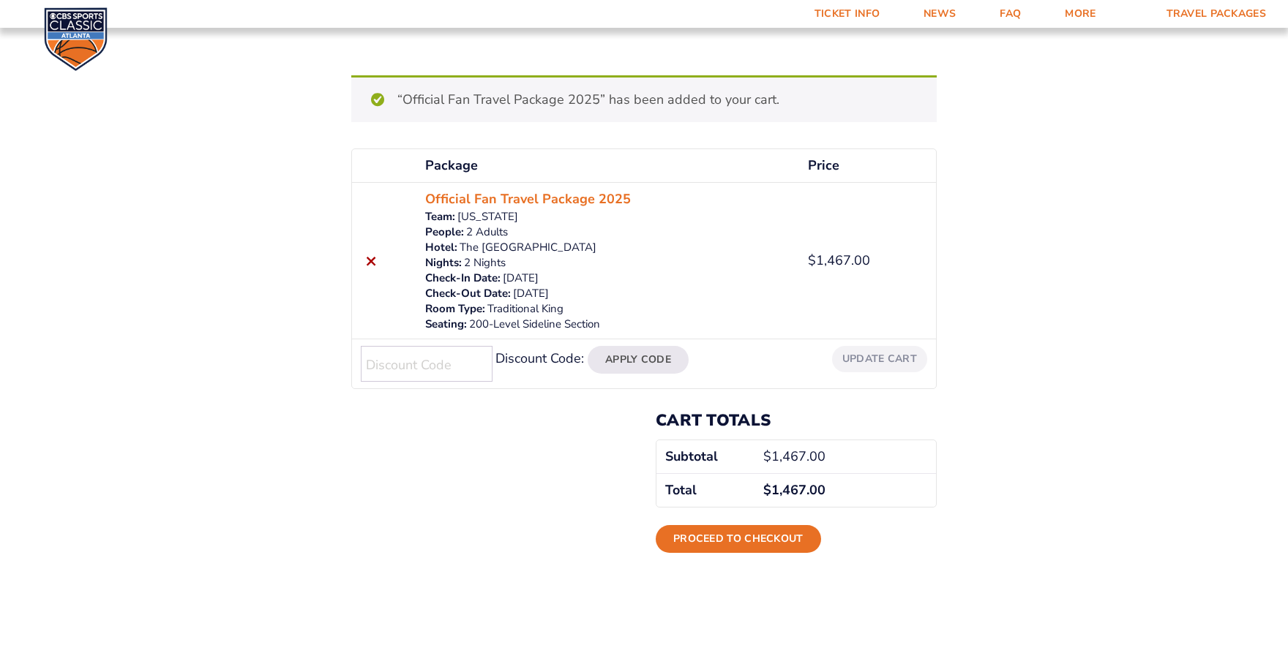
scroll to position [219, 0]
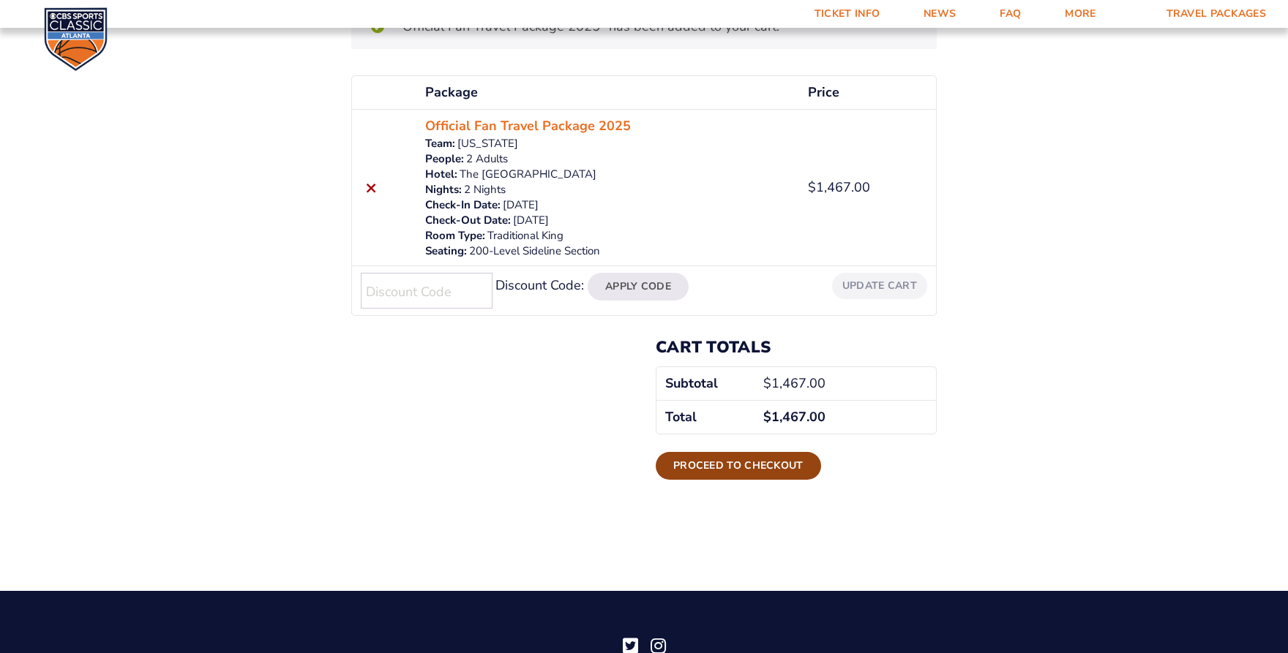
click at [728, 473] on link "Proceed to checkout" at bounding box center [738, 466] width 165 height 28
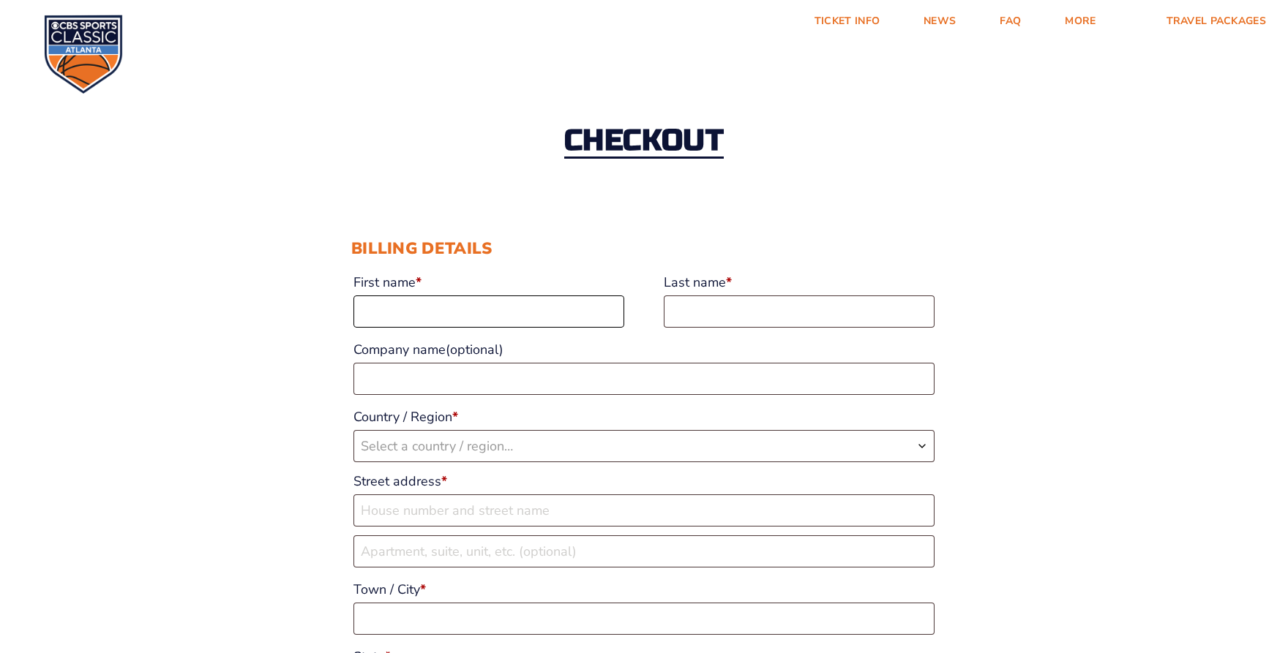
click at [388, 308] on input "First name *" at bounding box center [488, 312] width 271 height 32
click at [414, 307] on input "First name *" at bounding box center [488, 312] width 271 height 32
type input "[PERSON_NAME]"
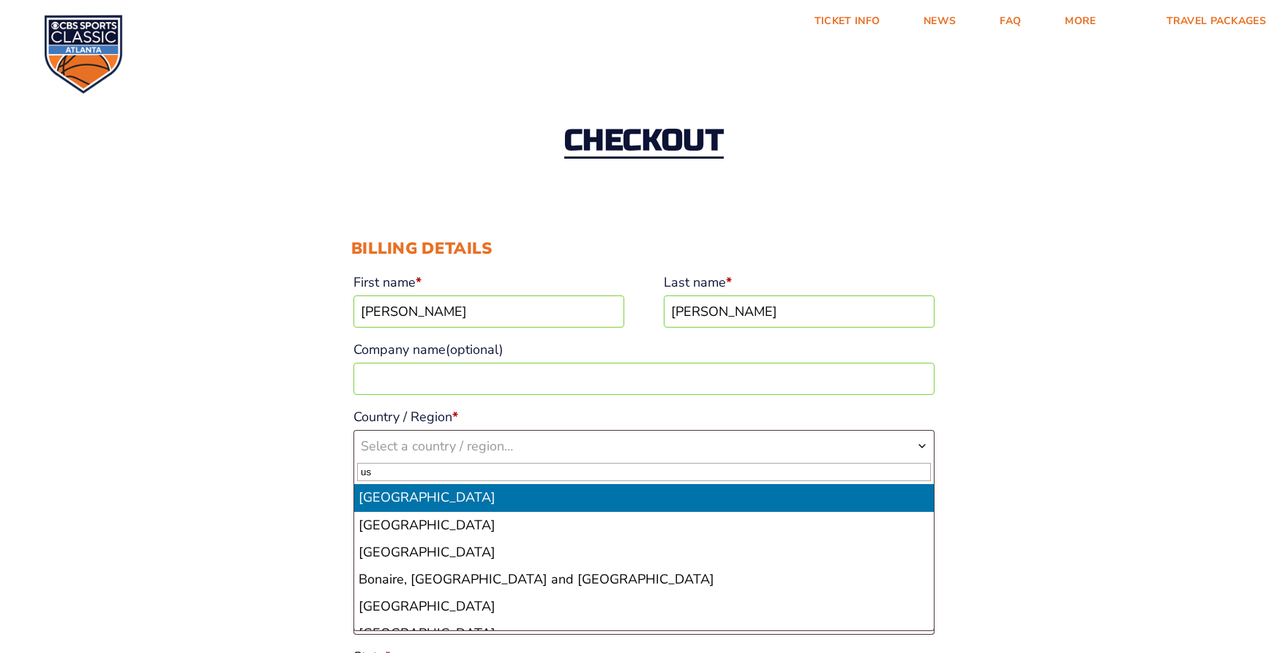
type input "u"
type input "uni"
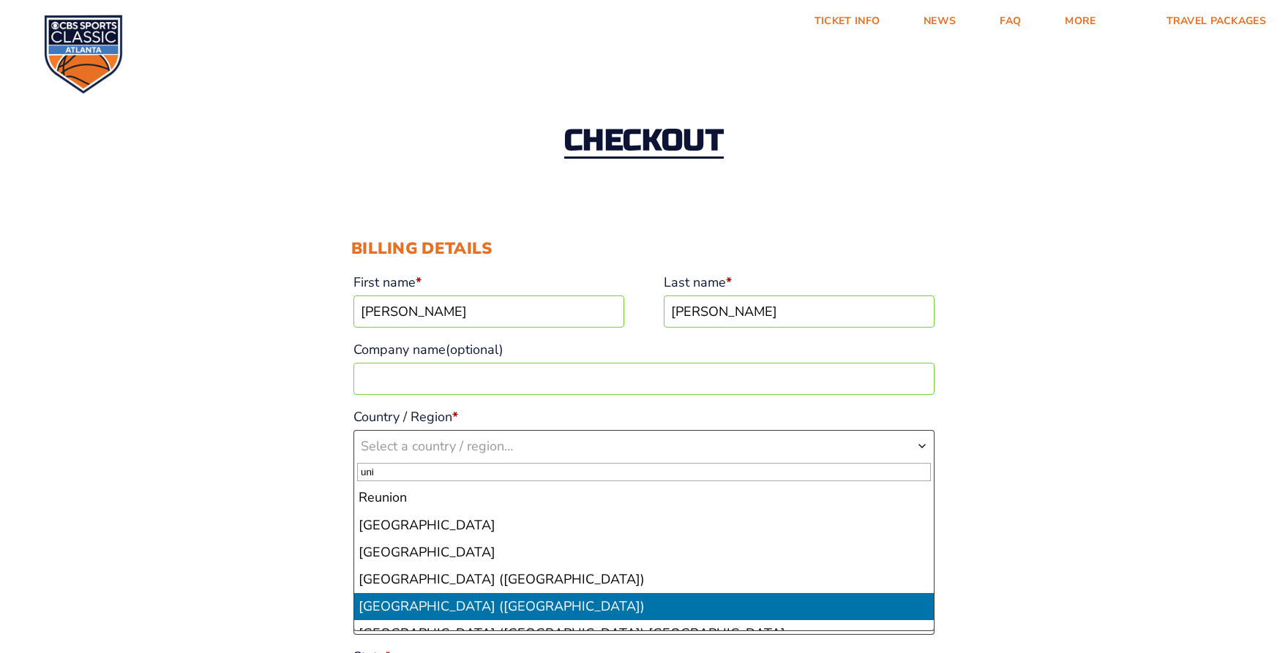
select select "US"
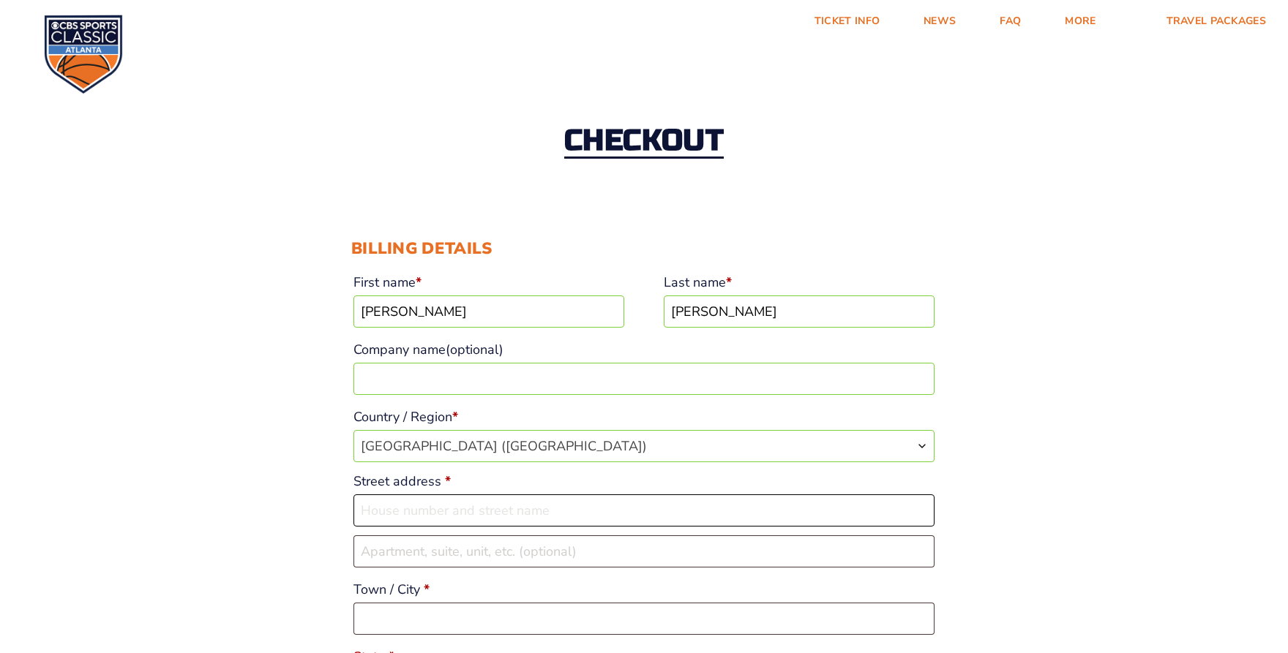
click at [431, 517] on input "Street address *" at bounding box center [643, 511] width 581 height 32
type input "[STREET_ADDRESS]"
type input "Severance"
select select "CO"
type input "80550-3804"
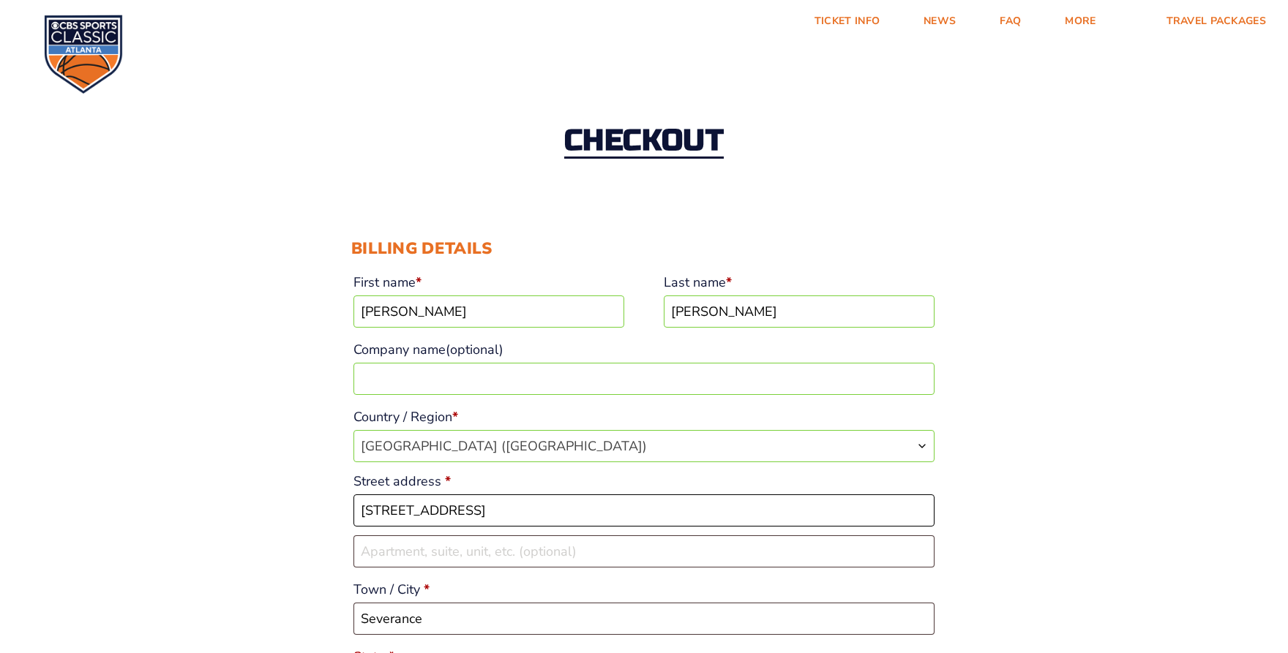
scroll to position [360, 0]
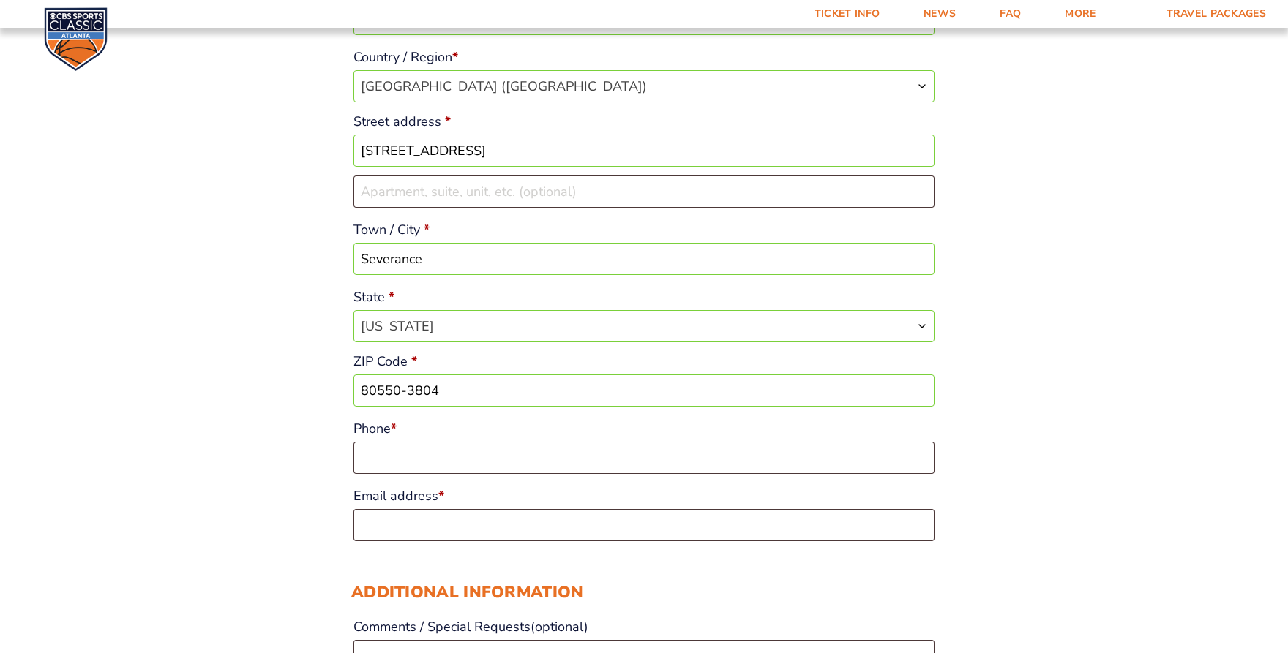
click at [956, 461] on div "Checkout Discount Code: Apply Code Billing details First name * Jeffrey Last na…" at bounding box center [644, 660] width 1288 height 1915
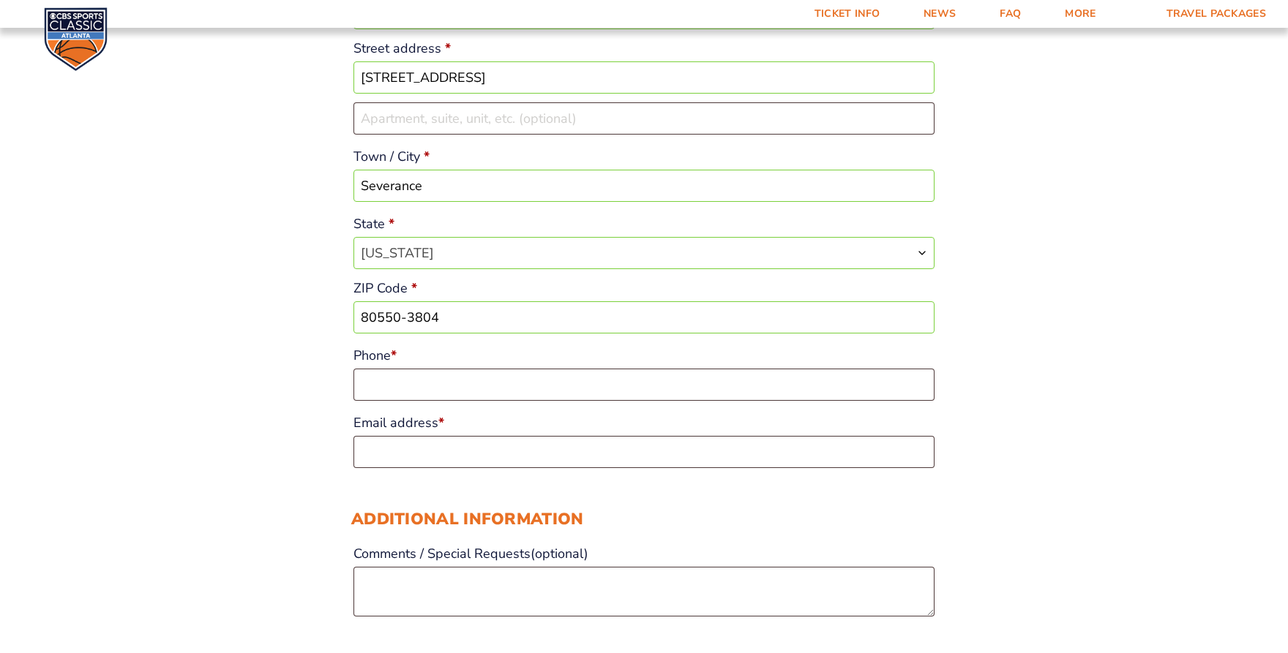
scroll to position [506, 0]
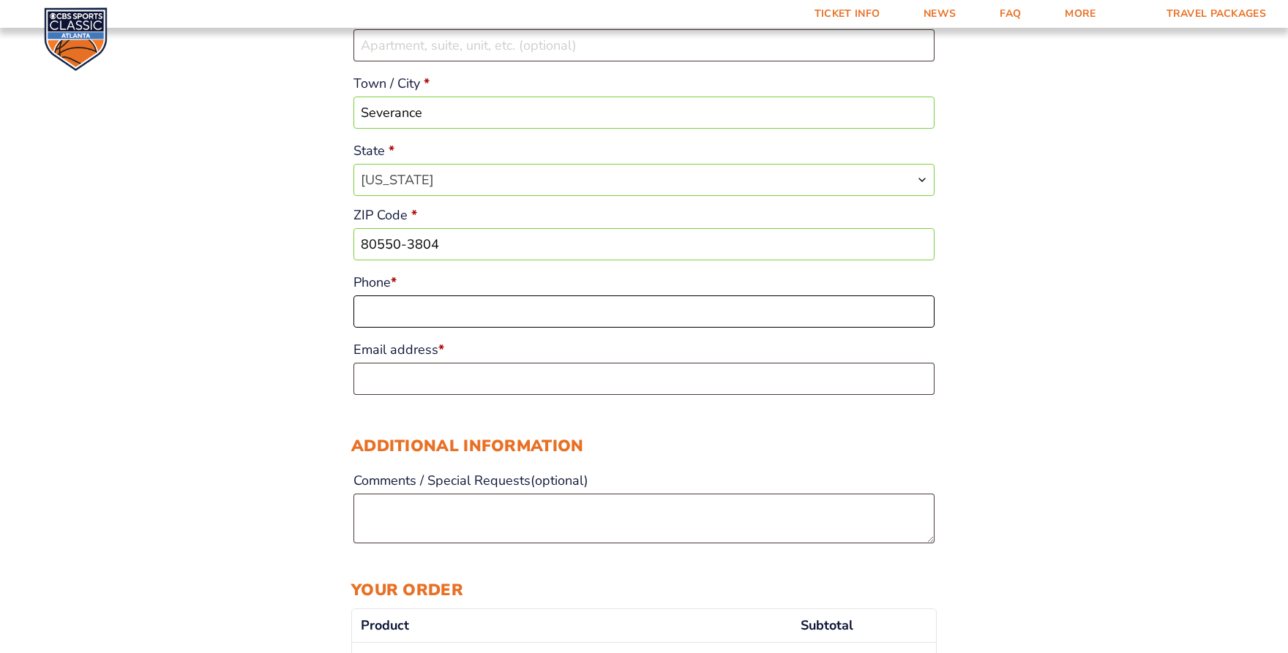
click at [529, 313] on input "Phone *" at bounding box center [643, 312] width 581 height 32
type input "9703727404"
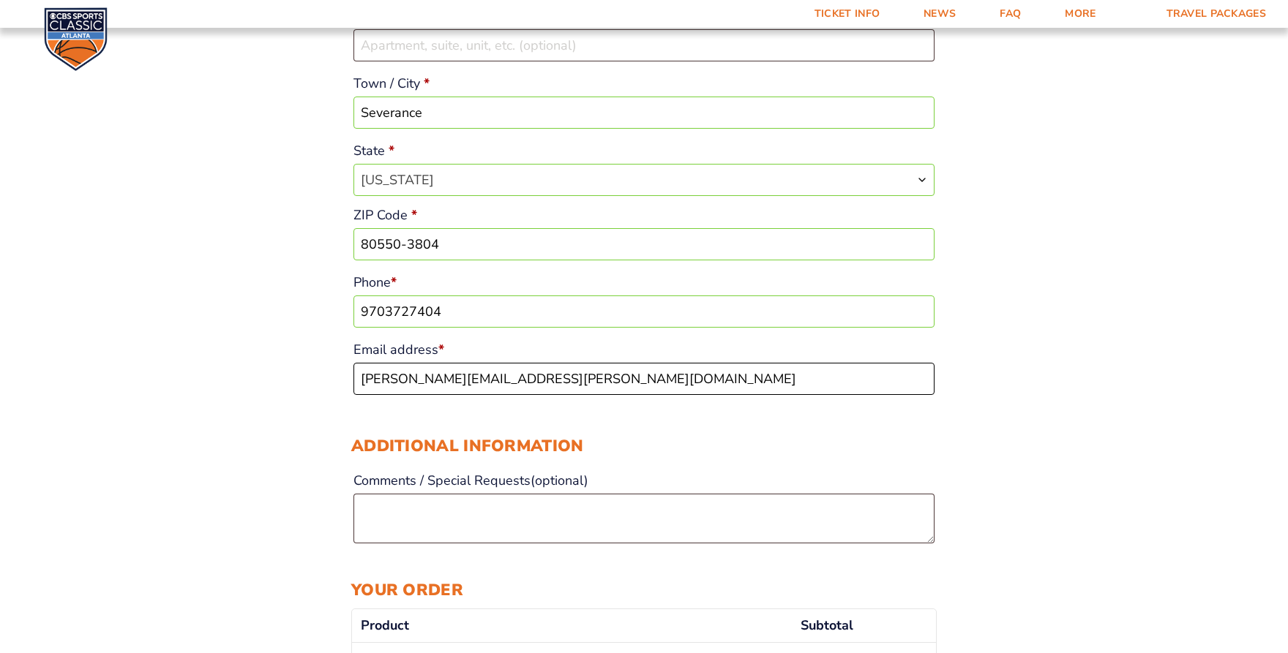
type input "[PERSON_NAME][EMAIL_ADDRESS][PERSON_NAME][DOMAIN_NAME]"
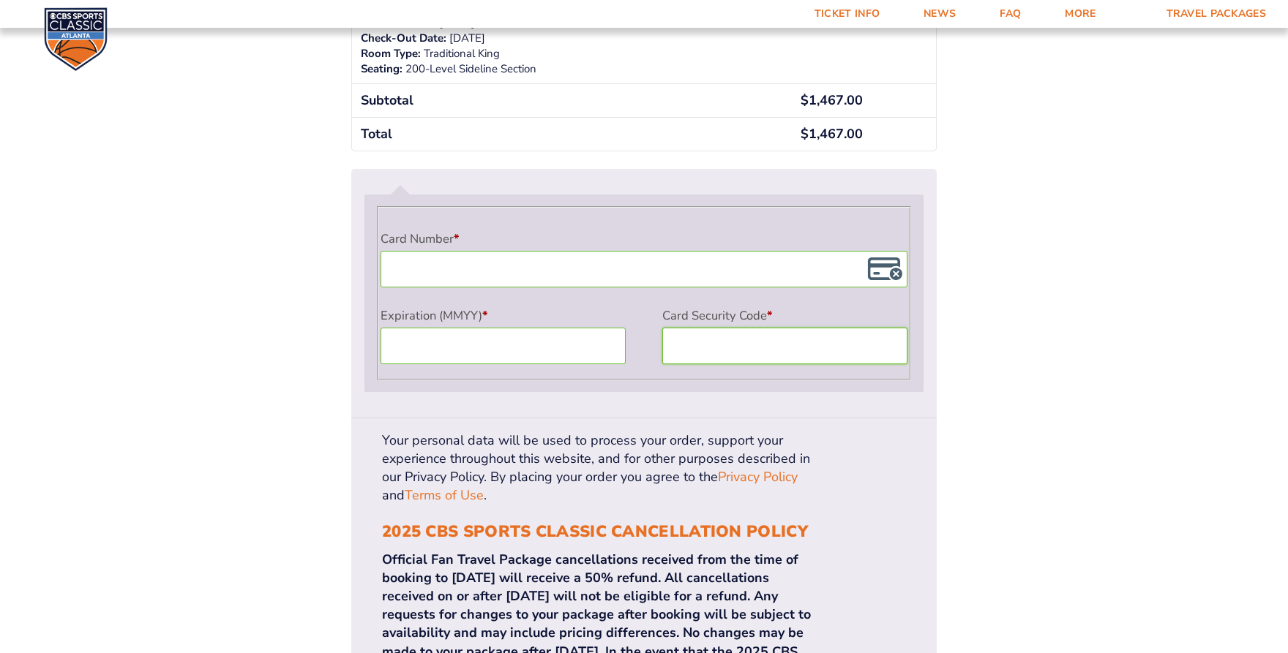
scroll to position [1238, 0]
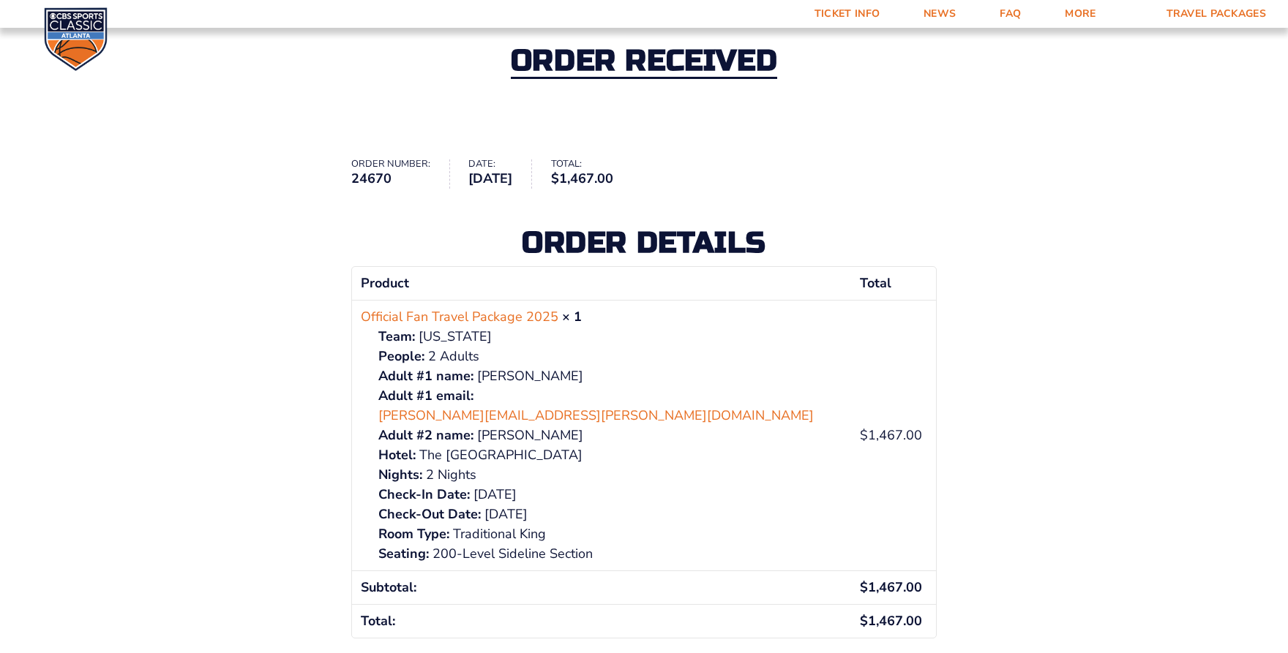
scroll to position [73, 0]
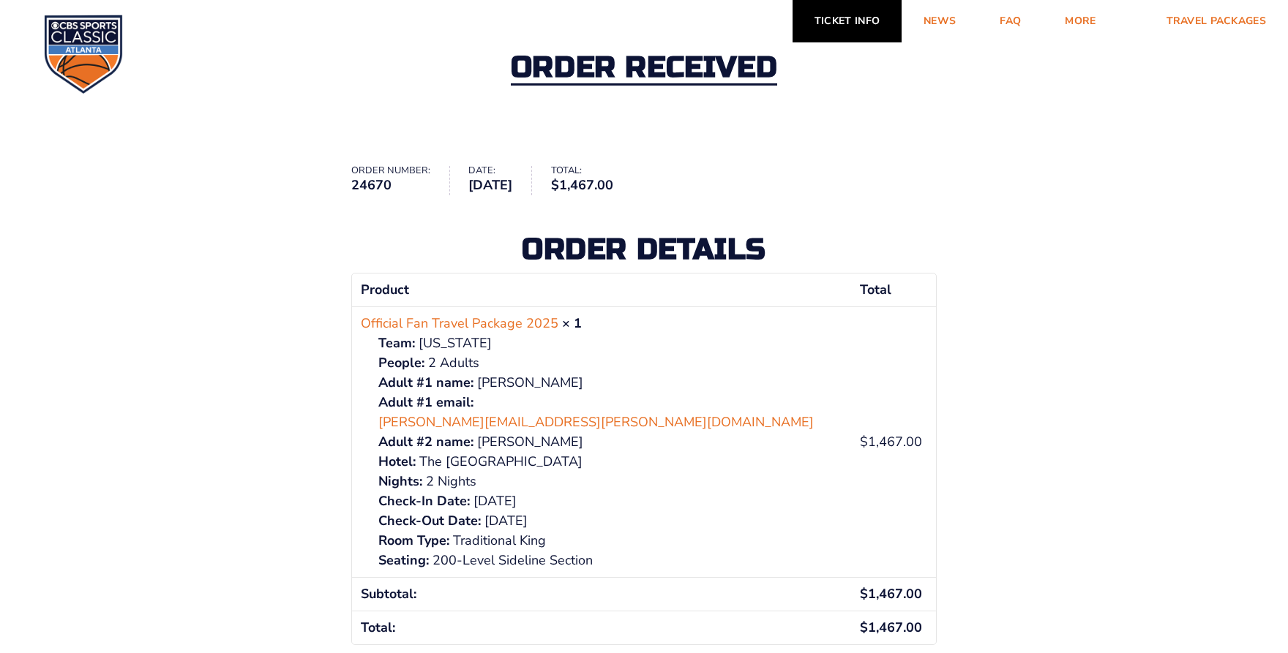
click at [855, 26] on link "Ticket Info" at bounding box center [846, 21] width 109 height 42
